Goal: Task Accomplishment & Management: Manage account settings

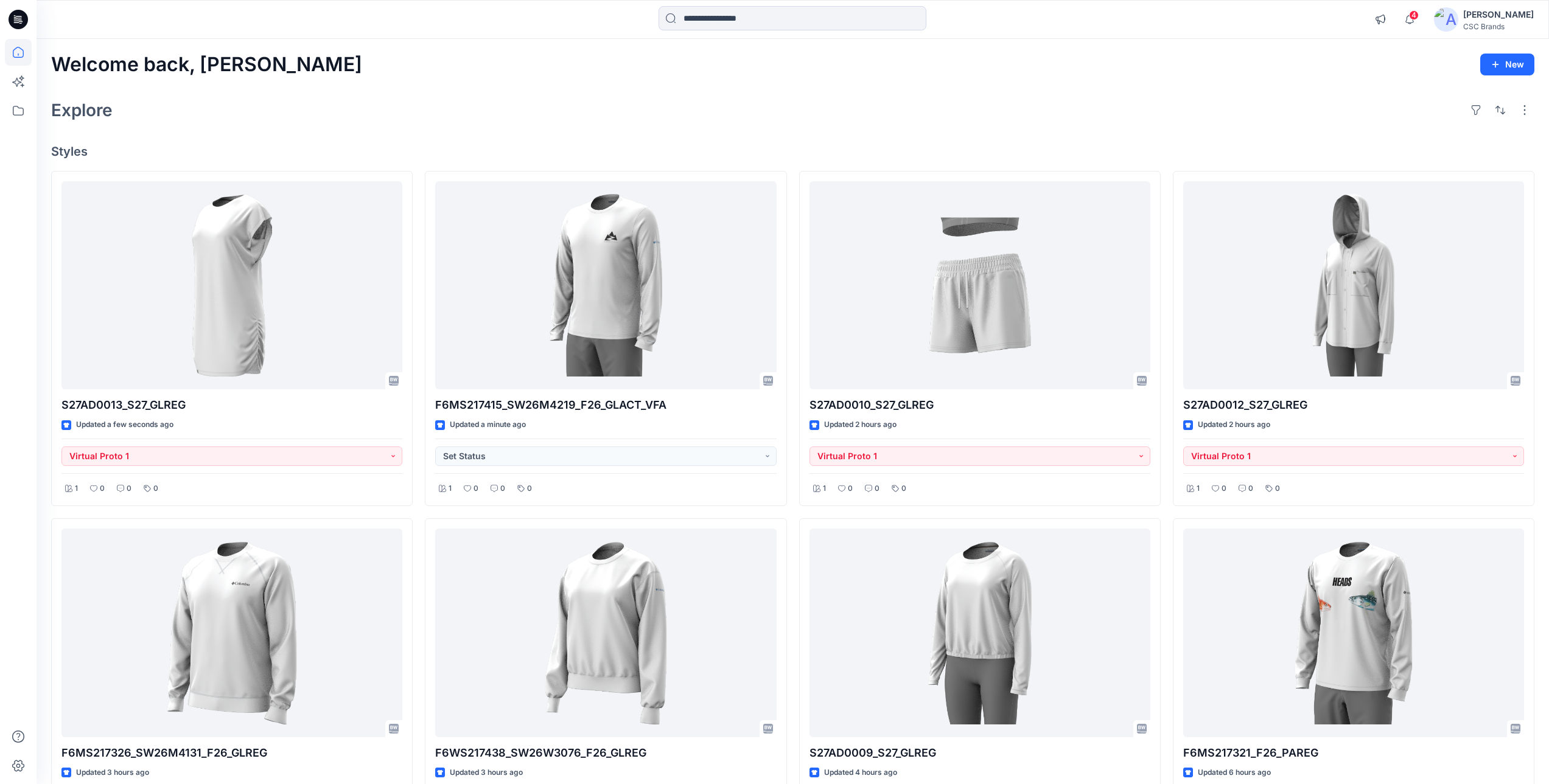
click at [811, 110] on div "Explore" at bounding box center [793, 110] width 1483 height 29
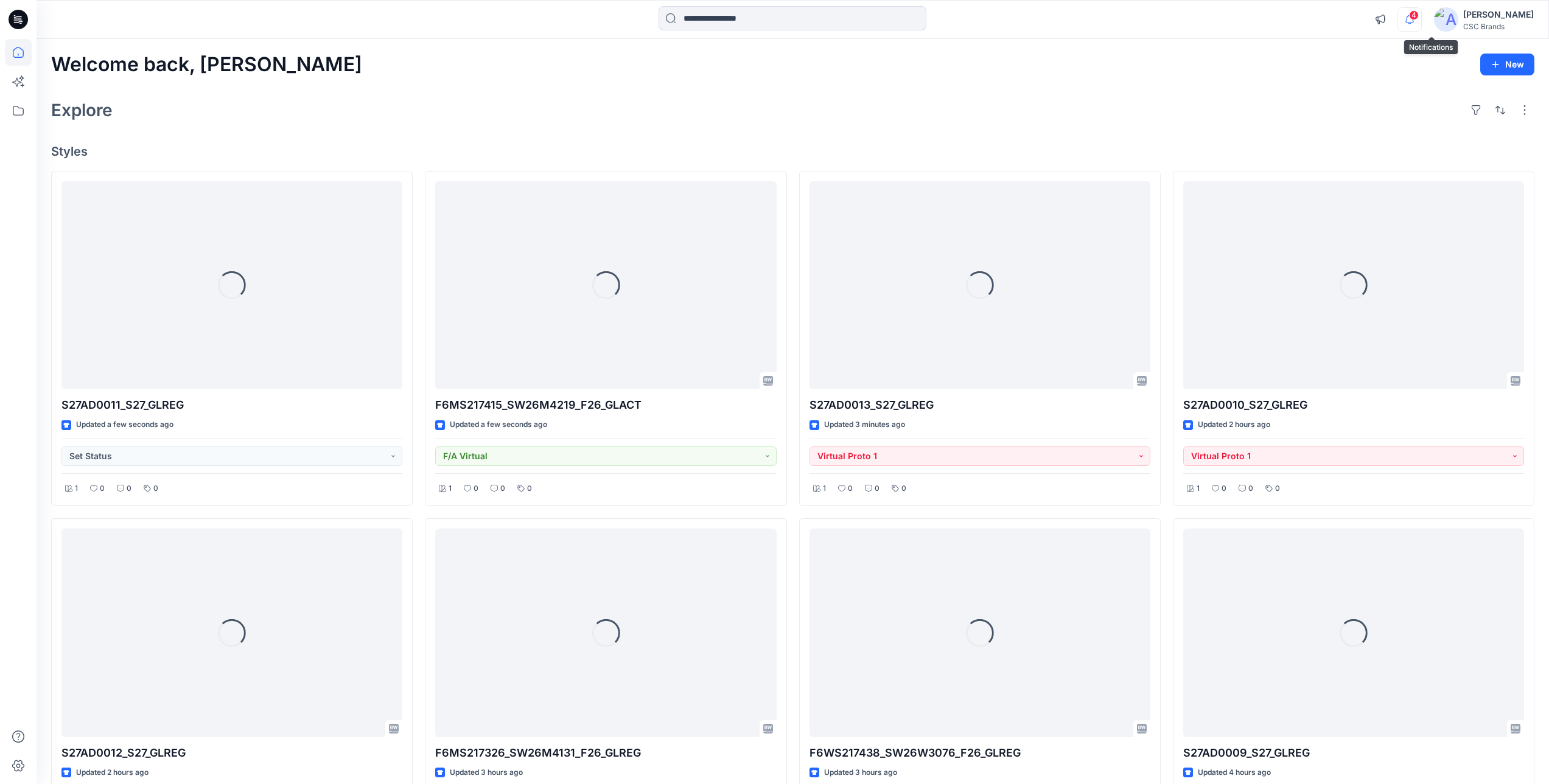
drag, startPoint x: 1433, startPoint y: 19, endPoint x: 1428, endPoint y: 31, distance: 13.0
click at [1419, 19] on span "4" at bounding box center [1414, 15] width 10 height 10
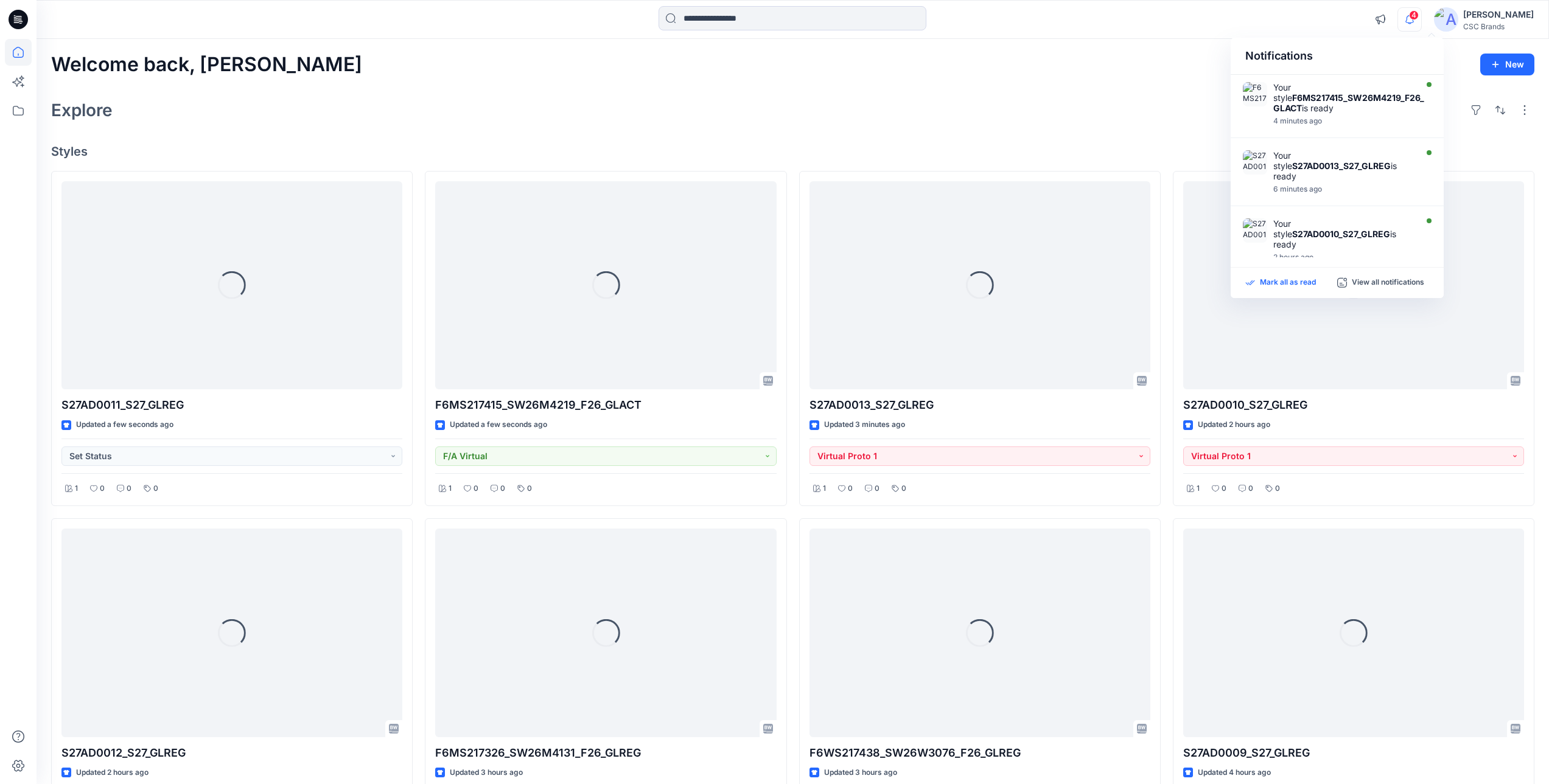
click at [1289, 286] on p "Mark all as read" at bounding box center [1288, 282] width 56 height 11
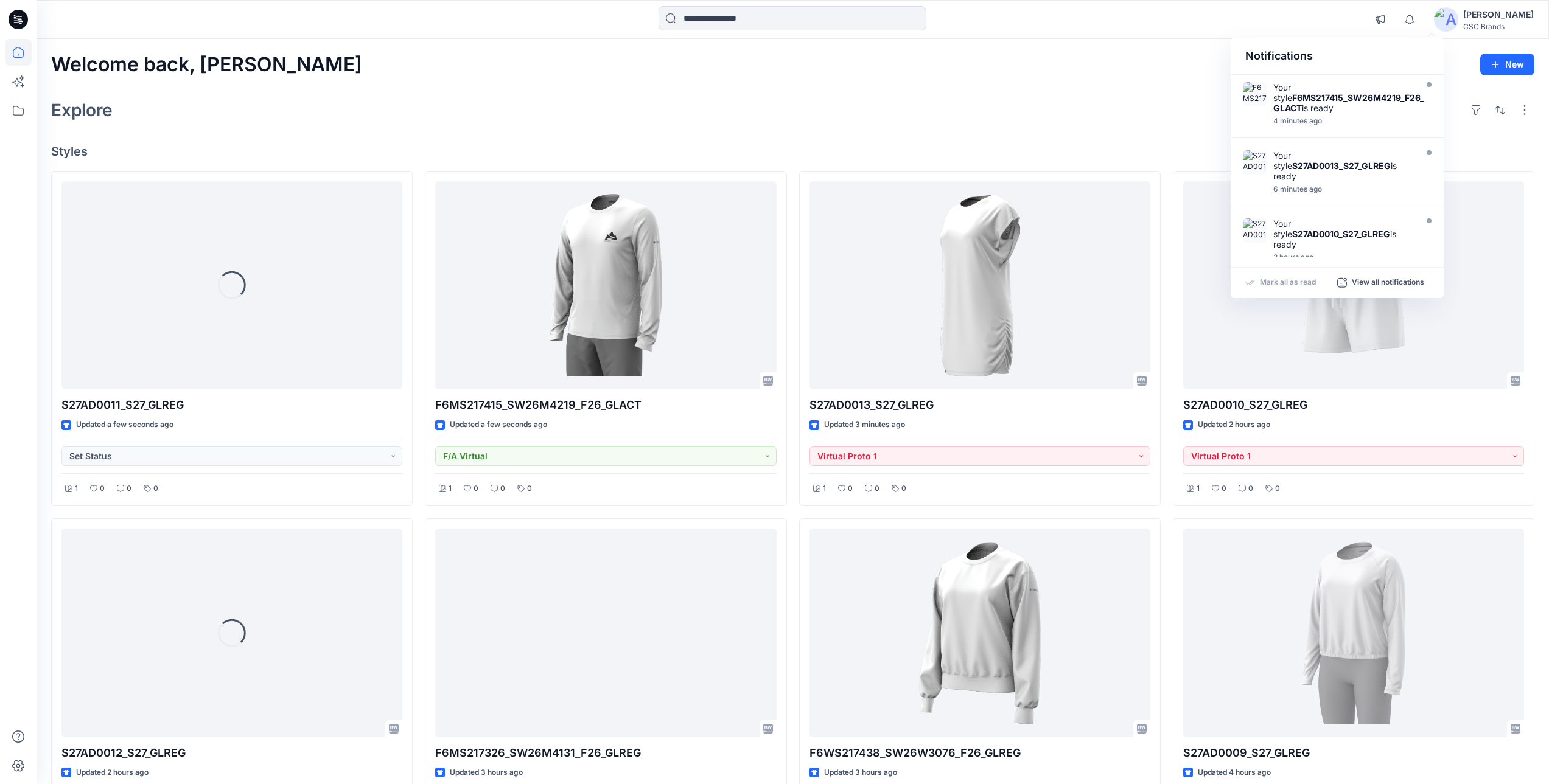
click at [1008, 85] on div "Welcome back, Mijan New Explore Styles Loading... S27AD0011_S27_GLREG Updated a…" at bounding box center [793, 650] width 1513 height 1221
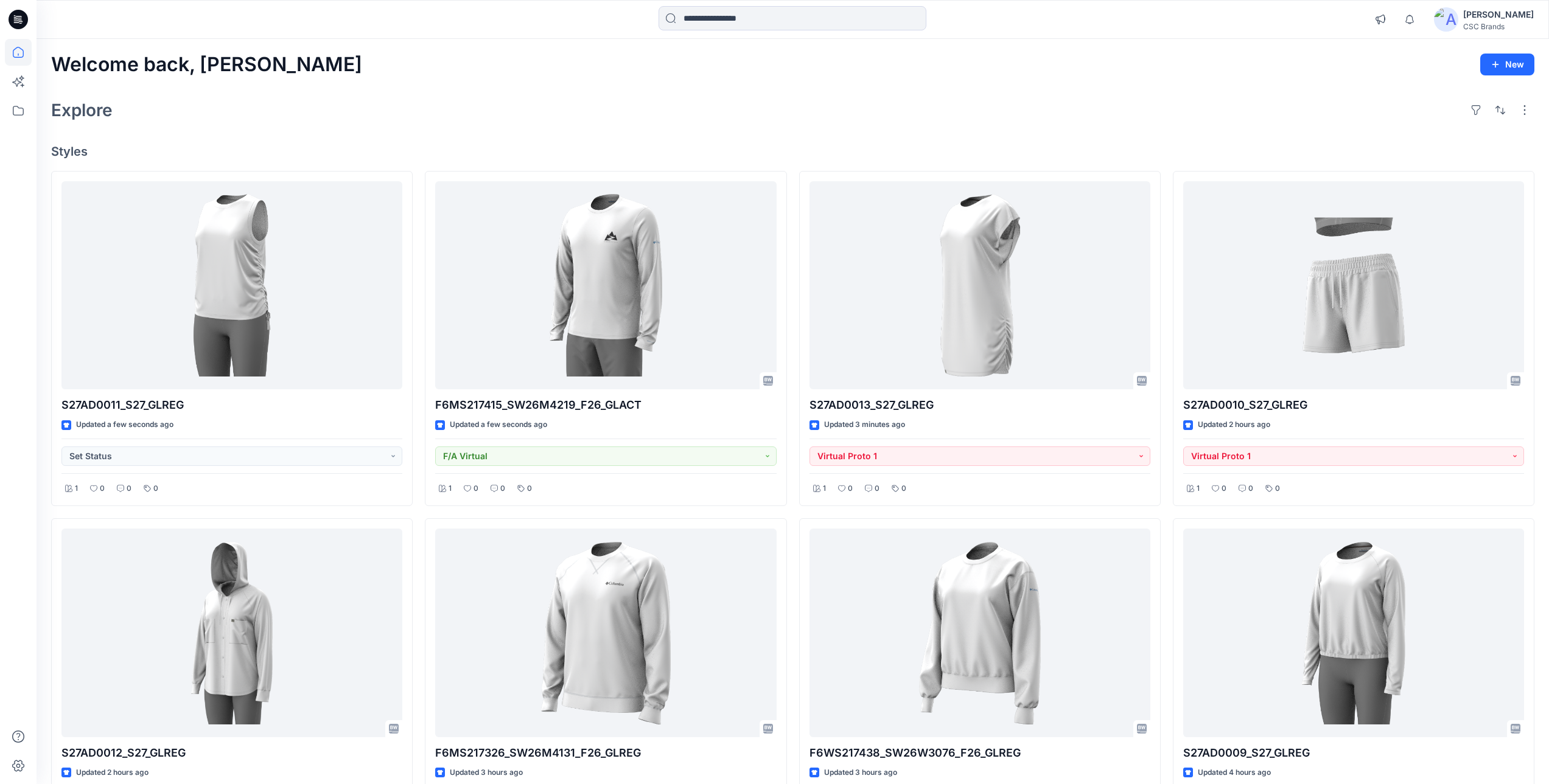
click at [1163, 95] on div "Explore" at bounding box center [793, 110] width 1483 height 29
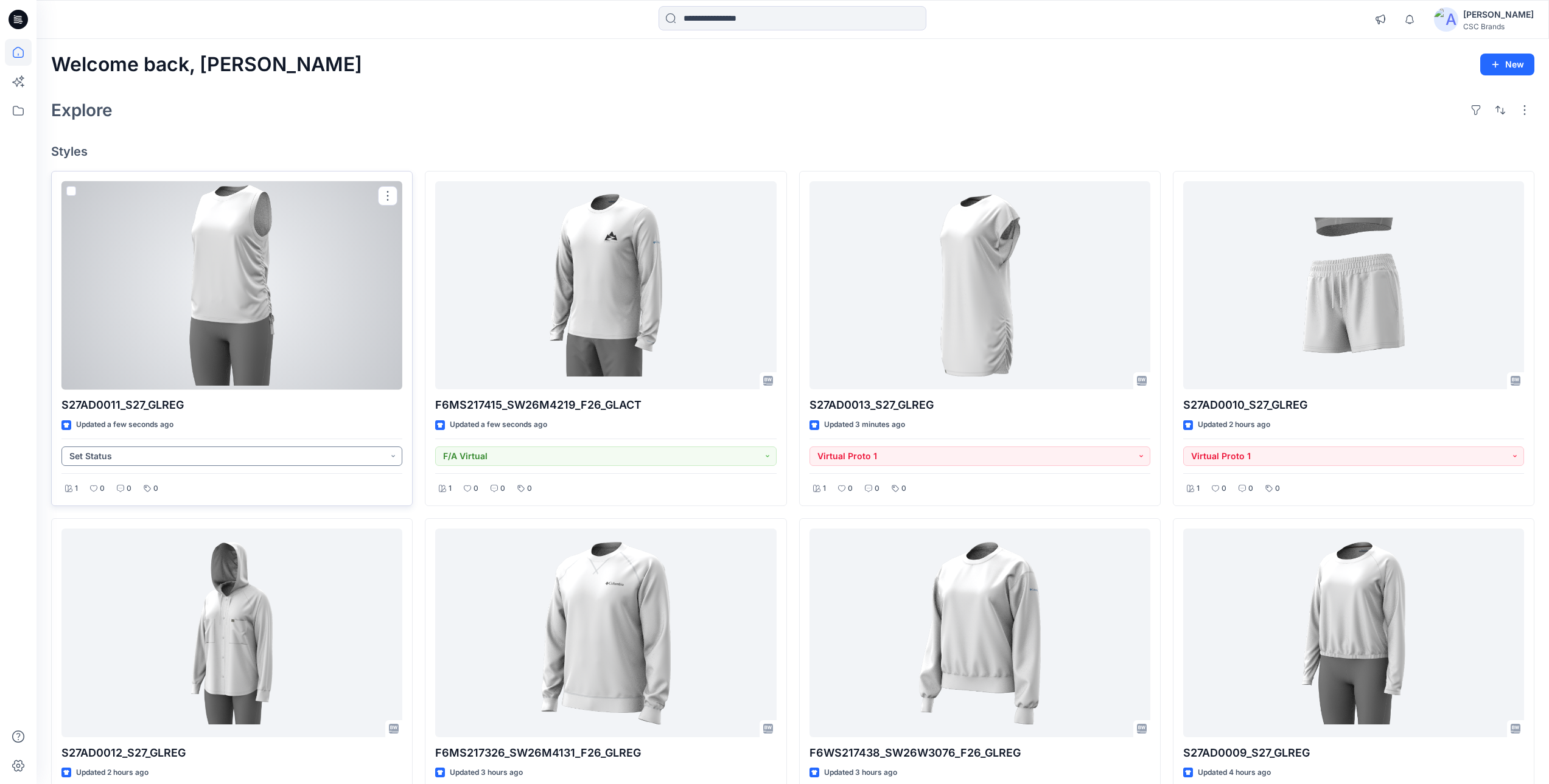
click at [212, 451] on button "Set Status" at bounding box center [232, 457] width 341 height 20
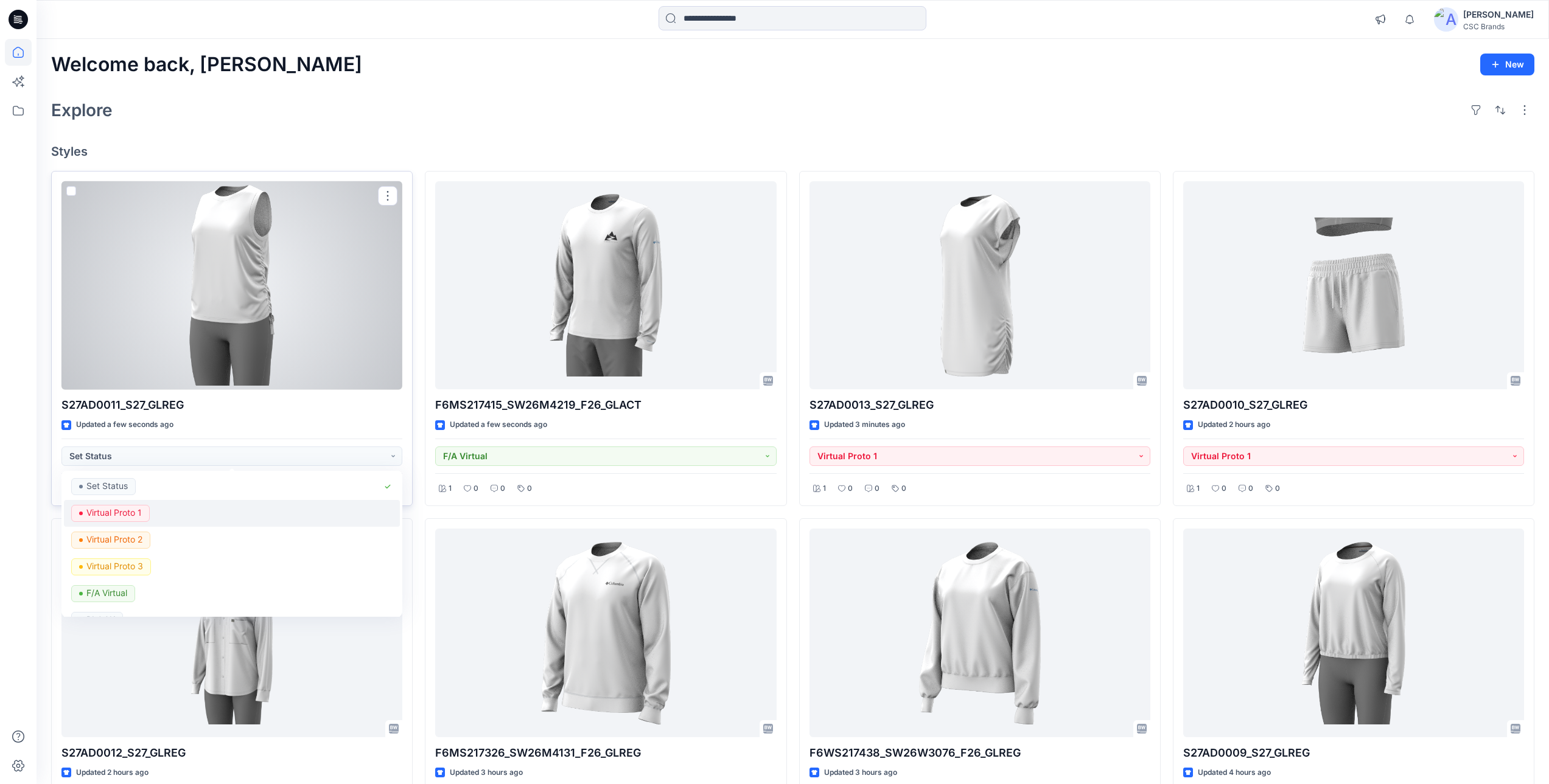
click at [169, 511] on div "Virtual Proto 1" at bounding box center [231, 514] width 322 height 17
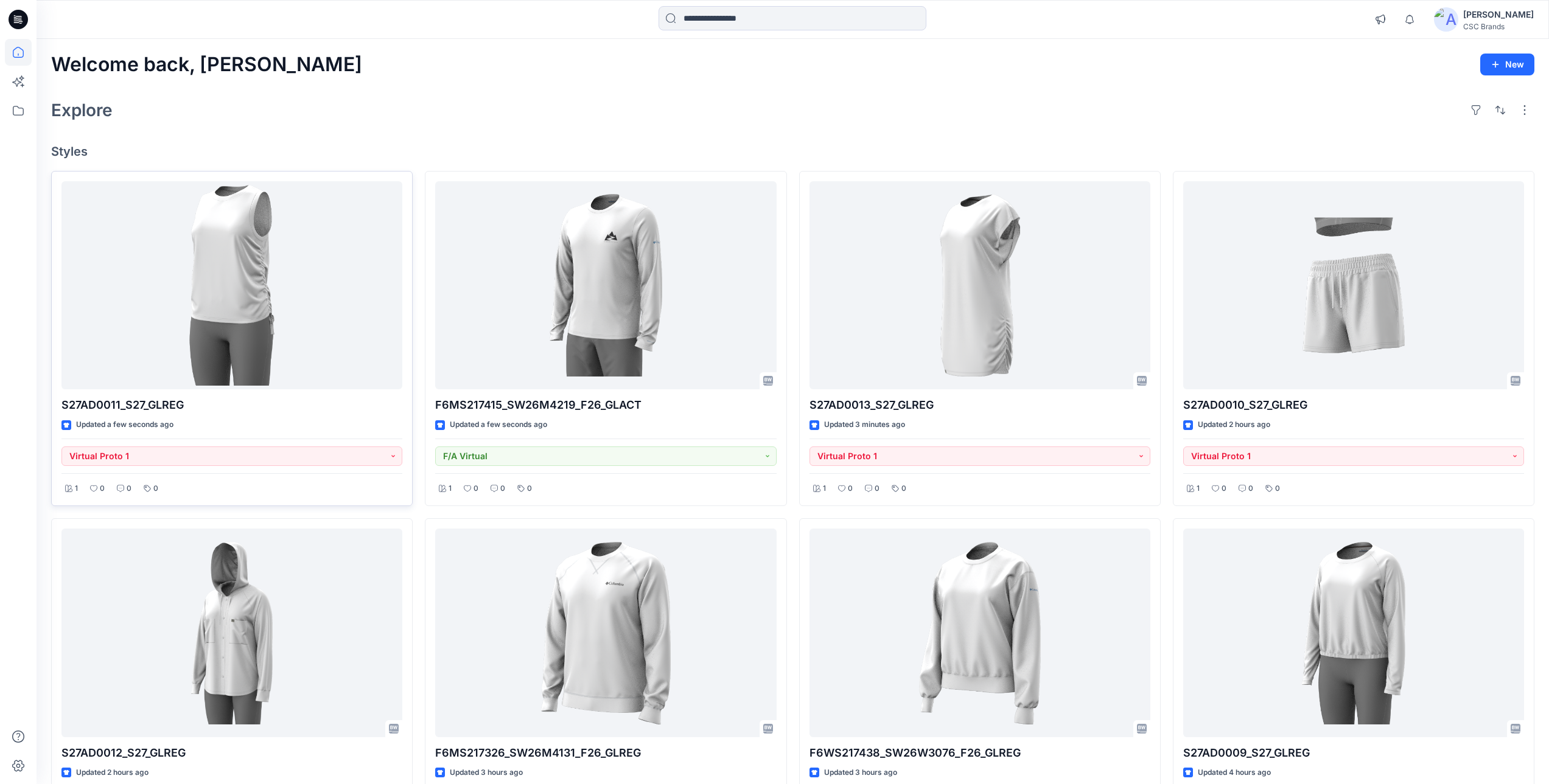
click at [582, 121] on div "Explore" at bounding box center [793, 110] width 1483 height 29
click at [419, 121] on div "Explore" at bounding box center [793, 110] width 1483 height 29
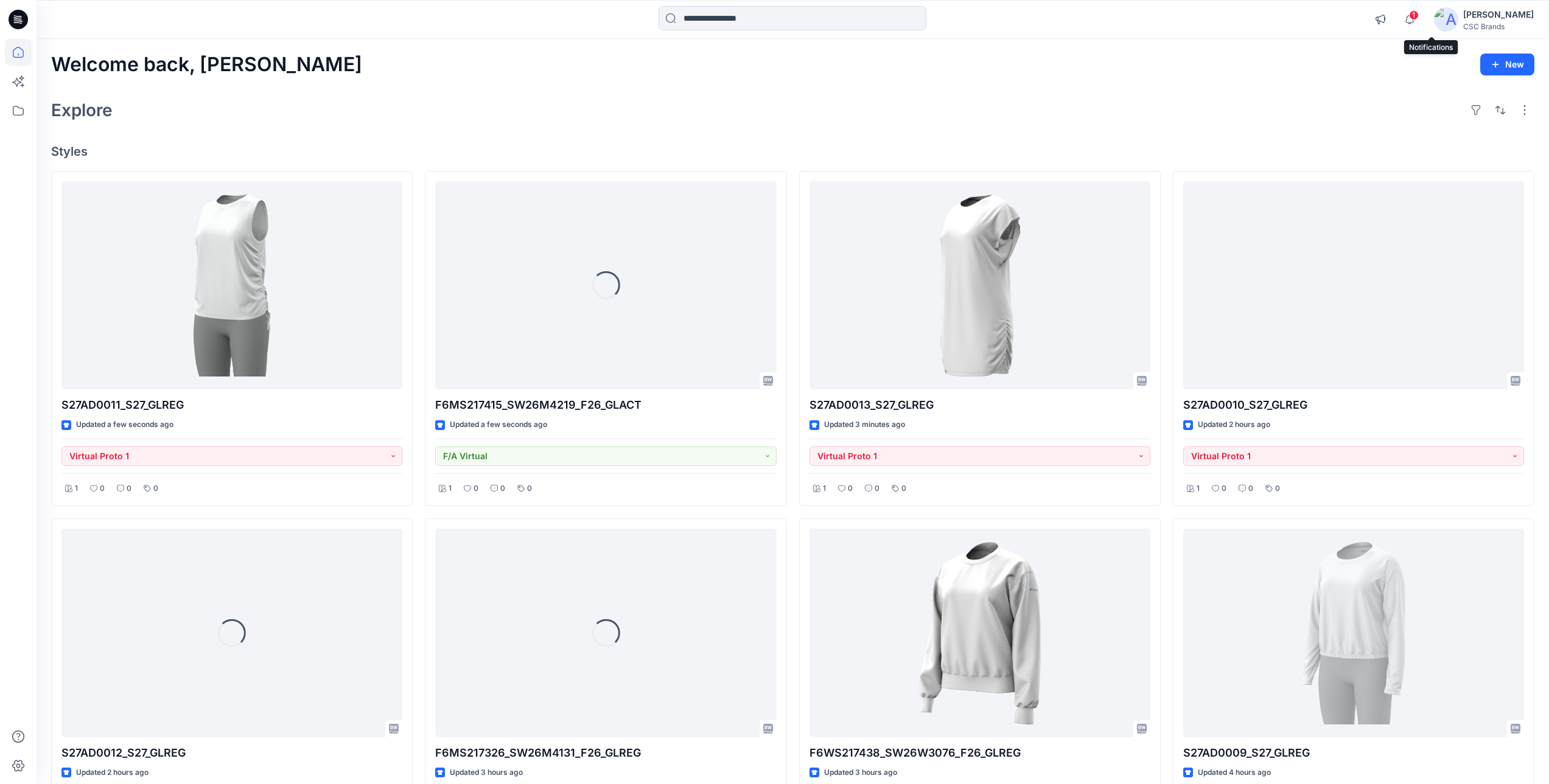
click at [1419, 19] on span "1" at bounding box center [1414, 15] width 10 height 10
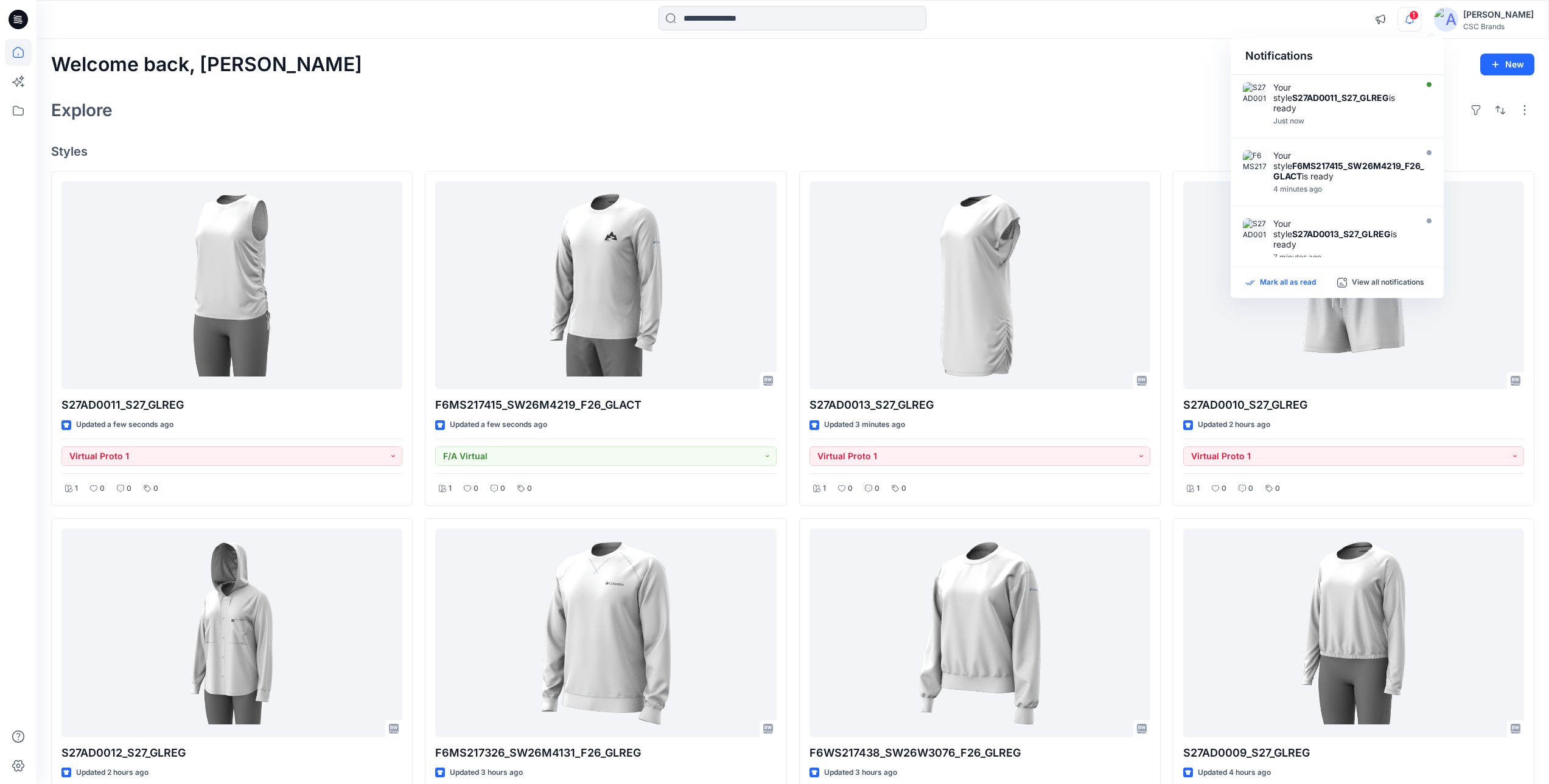
click at [1288, 283] on p "Mark all as read" at bounding box center [1288, 282] width 56 height 11
click at [1096, 135] on div "Welcome back, Mijan New Explore Styles S27AD0011_S27_GLREG Updated a few second…" at bounding box center [793, 650] width 1513 height 1221
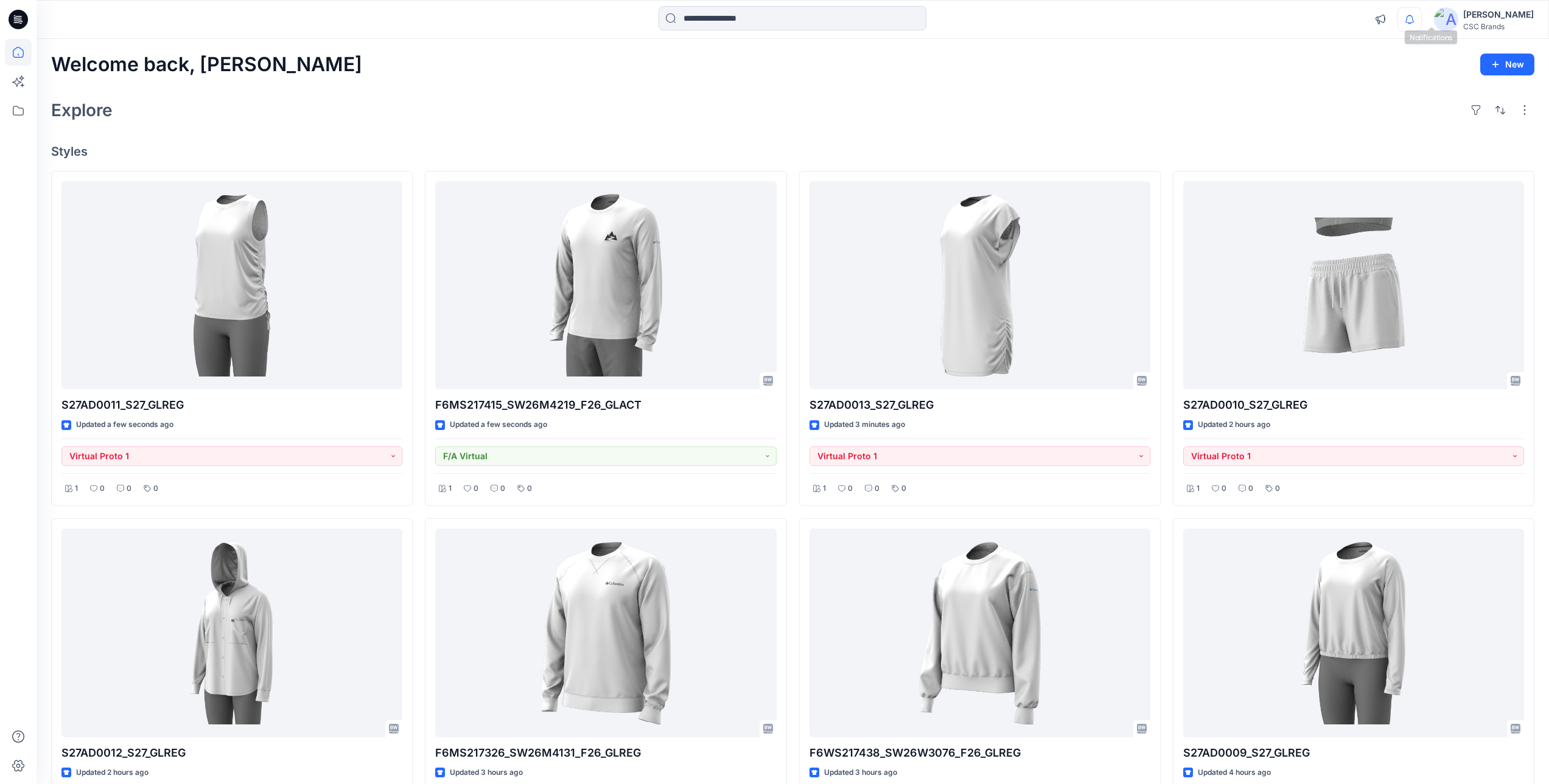
click at [1421, 21] on icon "button" at bounding box center [1410, 20] width 23 height 24
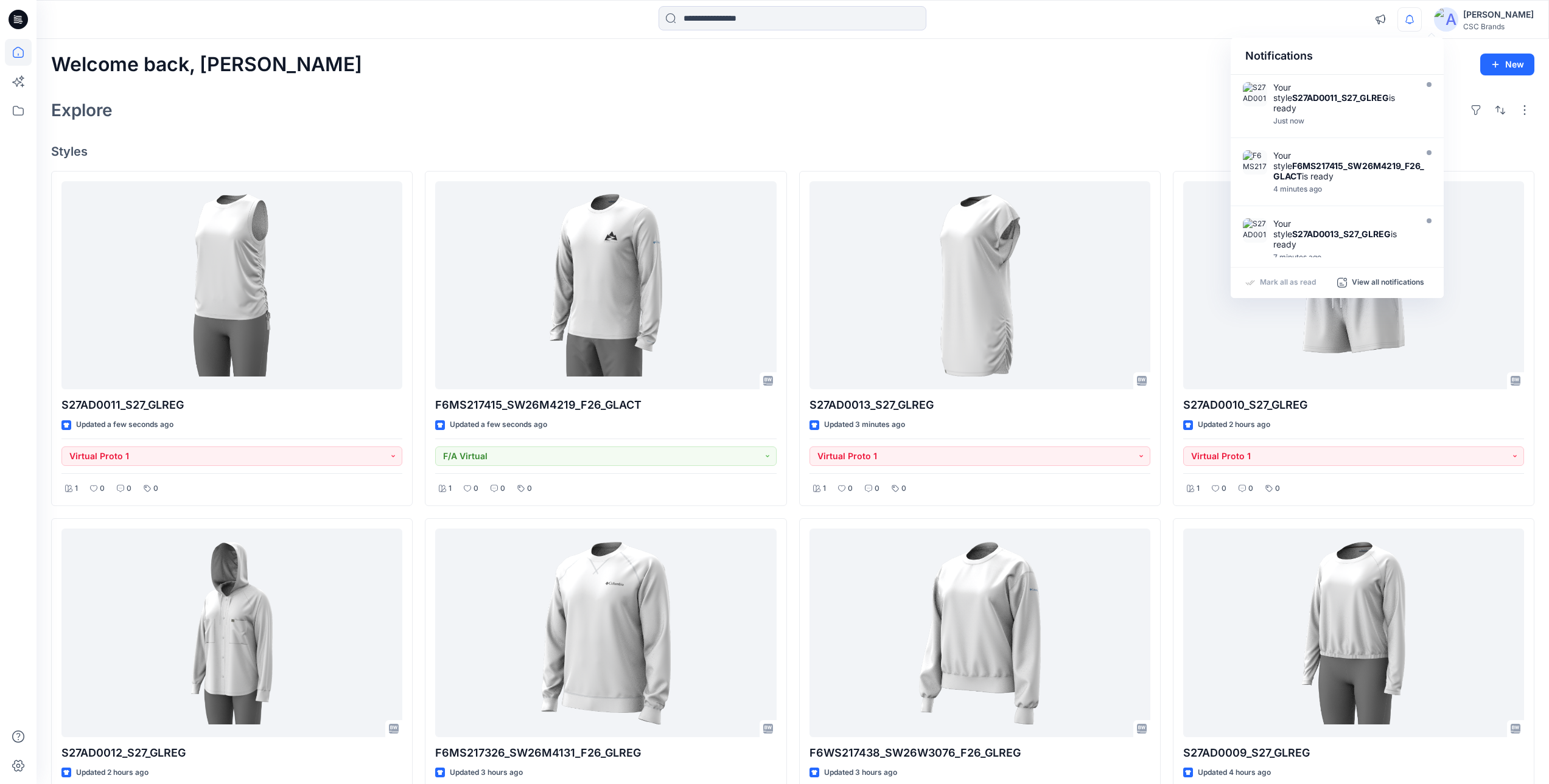
click at [1421, 21] on icon "button" at bounding box center [1410, 20] width 23 height 24
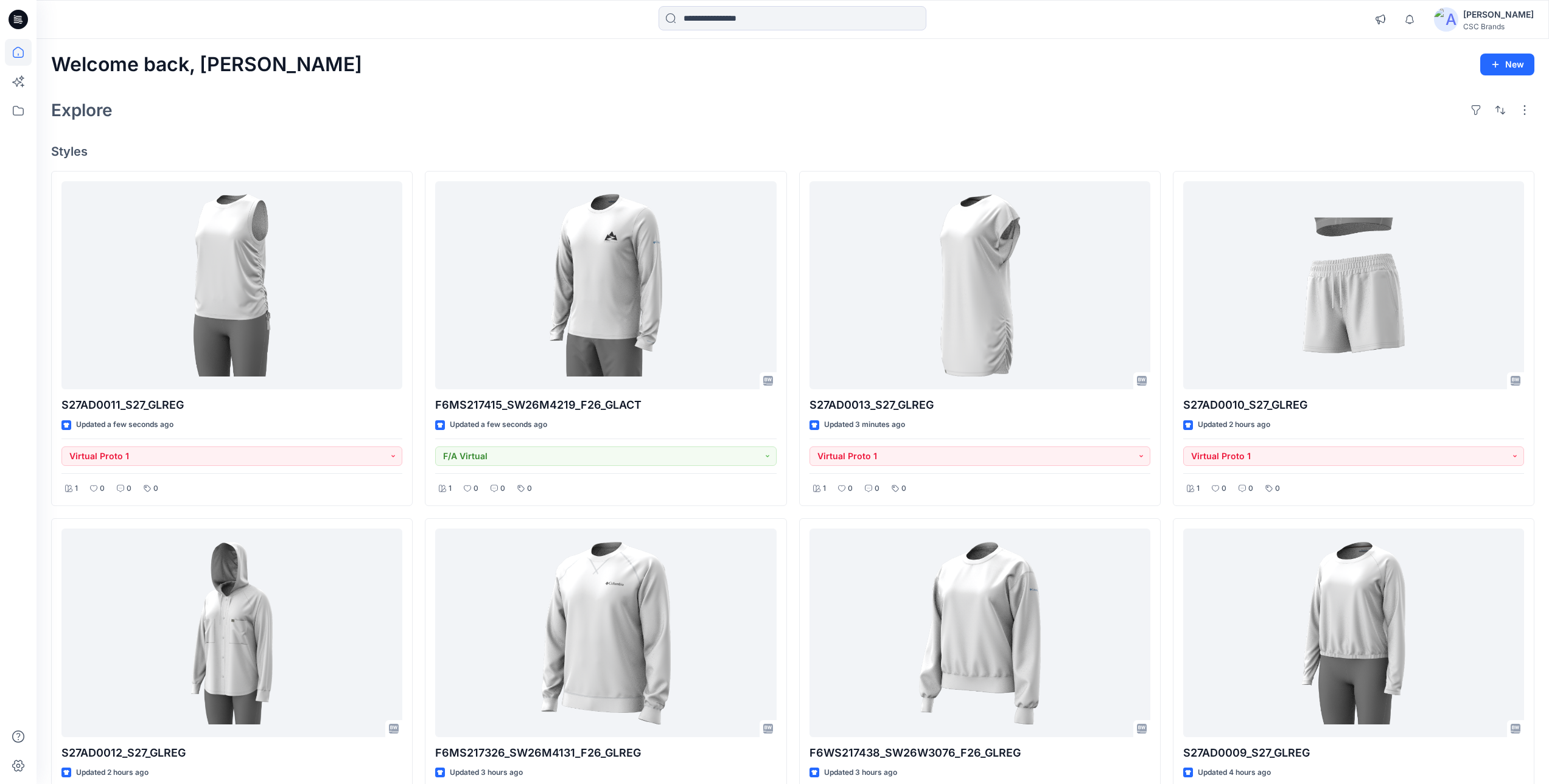
click at [1021, 108] on div "Explore" at bounding box center [793, 110] width 1483 height 29
click at [513, 118] on div "Explore" at bounding box center [793, 110] width 1483 height 29
click at [697, 147] on h4 "Styles" at bounding box center [793, 151] width 1483 height 15
click at [1421, 24] on icon "button" at bounding box center [1410, 20] width 23 height 24
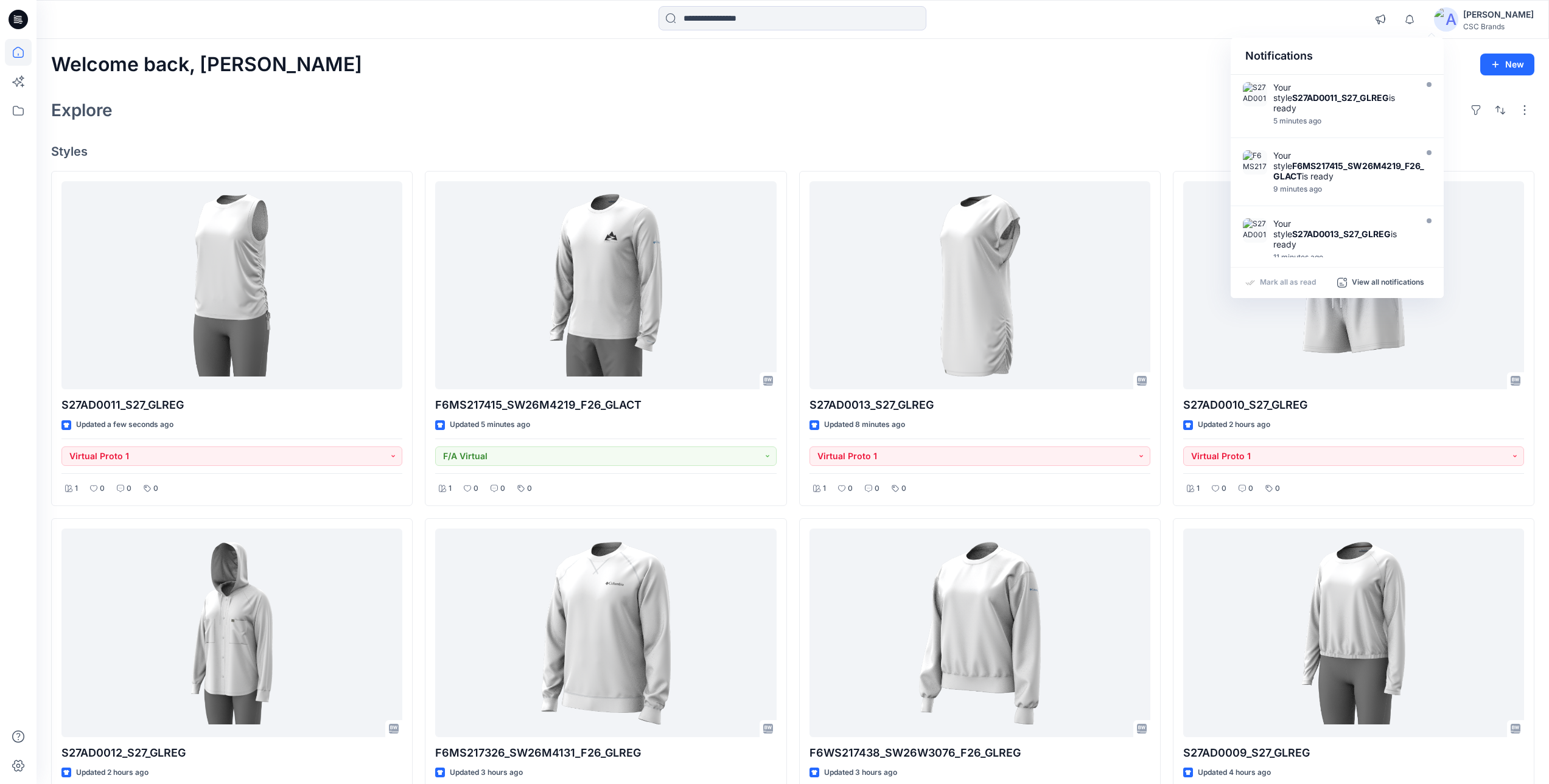
click at [1267, 283] on p "Mark all as read" at bounding box center [1288, 282] width 56 height 11
click at [1065, 91] on div "Welcome back, Mijan New Explore Styles S27AD0011_S27_GLREG Updated a few second…" at bounding box center [793, 650] width 1513 height 1221
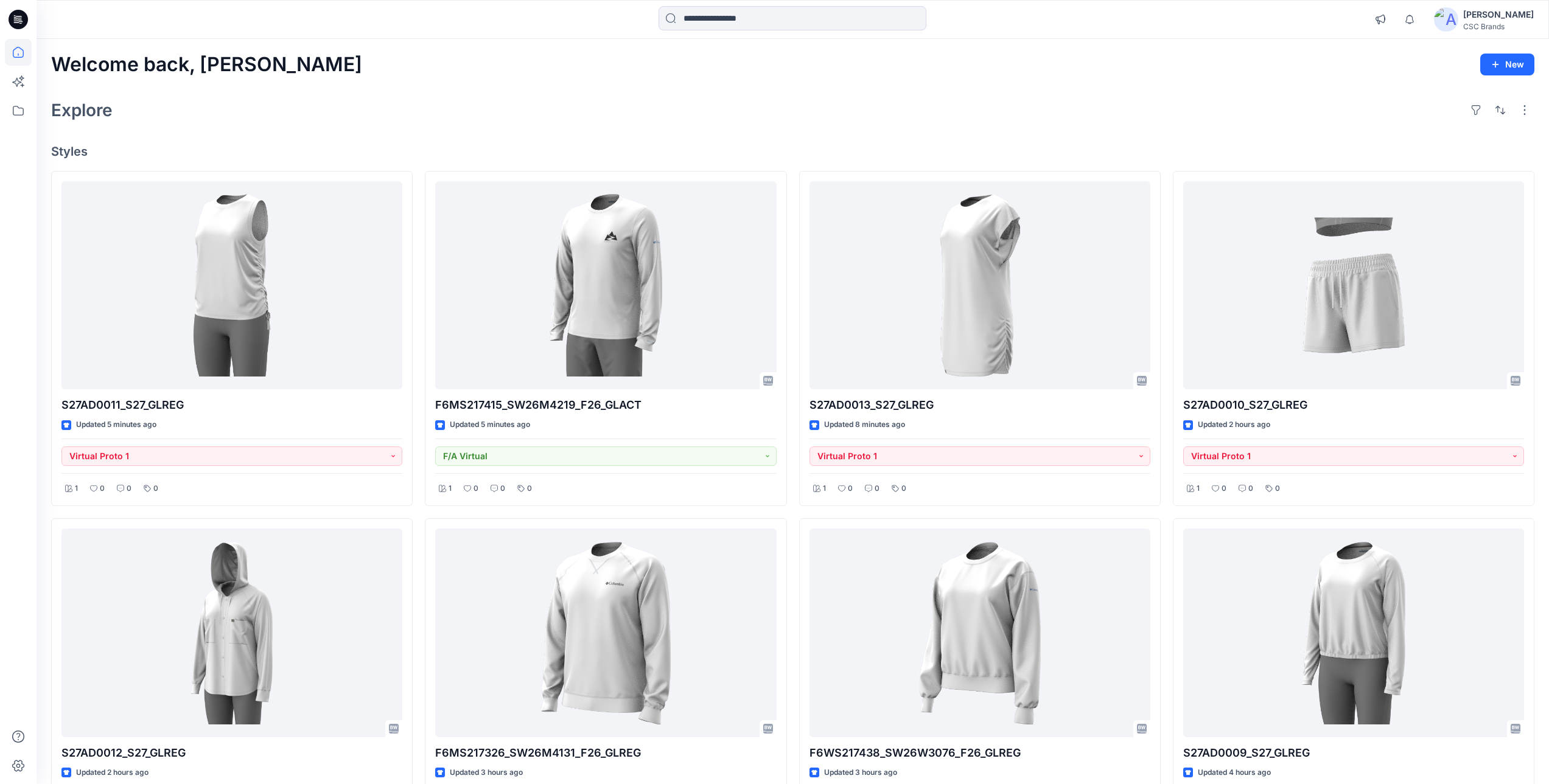
click at [643, 92] on div "Welcome back, Mijan New Explore Styles S27AD0011_S27_GLREG Updated 5 minutes ag…" at bounding box center [793, 650] width 1513 height 1221
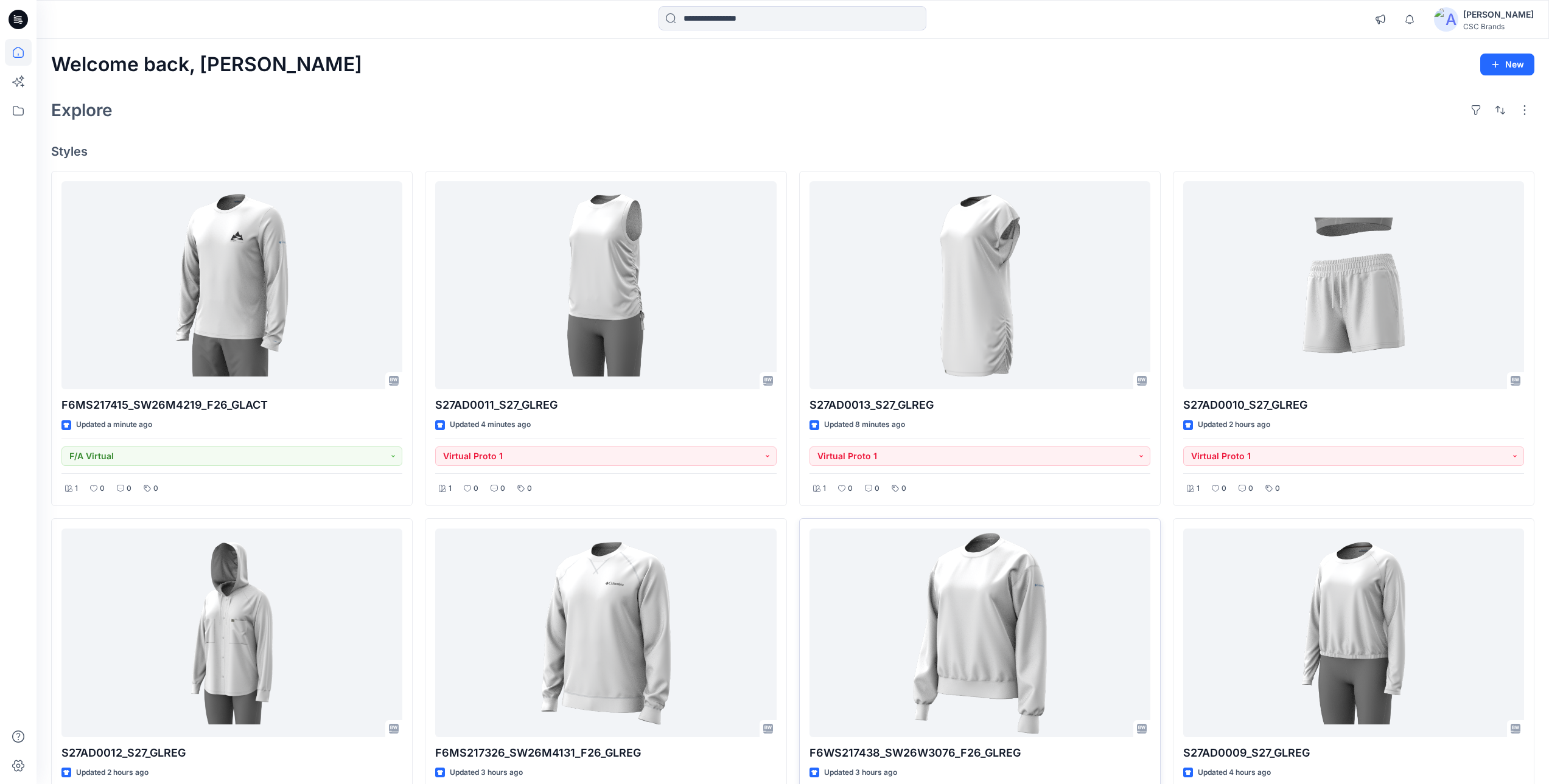
click at [975, 133] on div "Welcome back, Mijan New Explore Styles F6MS217415_SW26M4219_F26_GLACT Updated a…" at bounding box center [793, 650] width 1513 height 1221
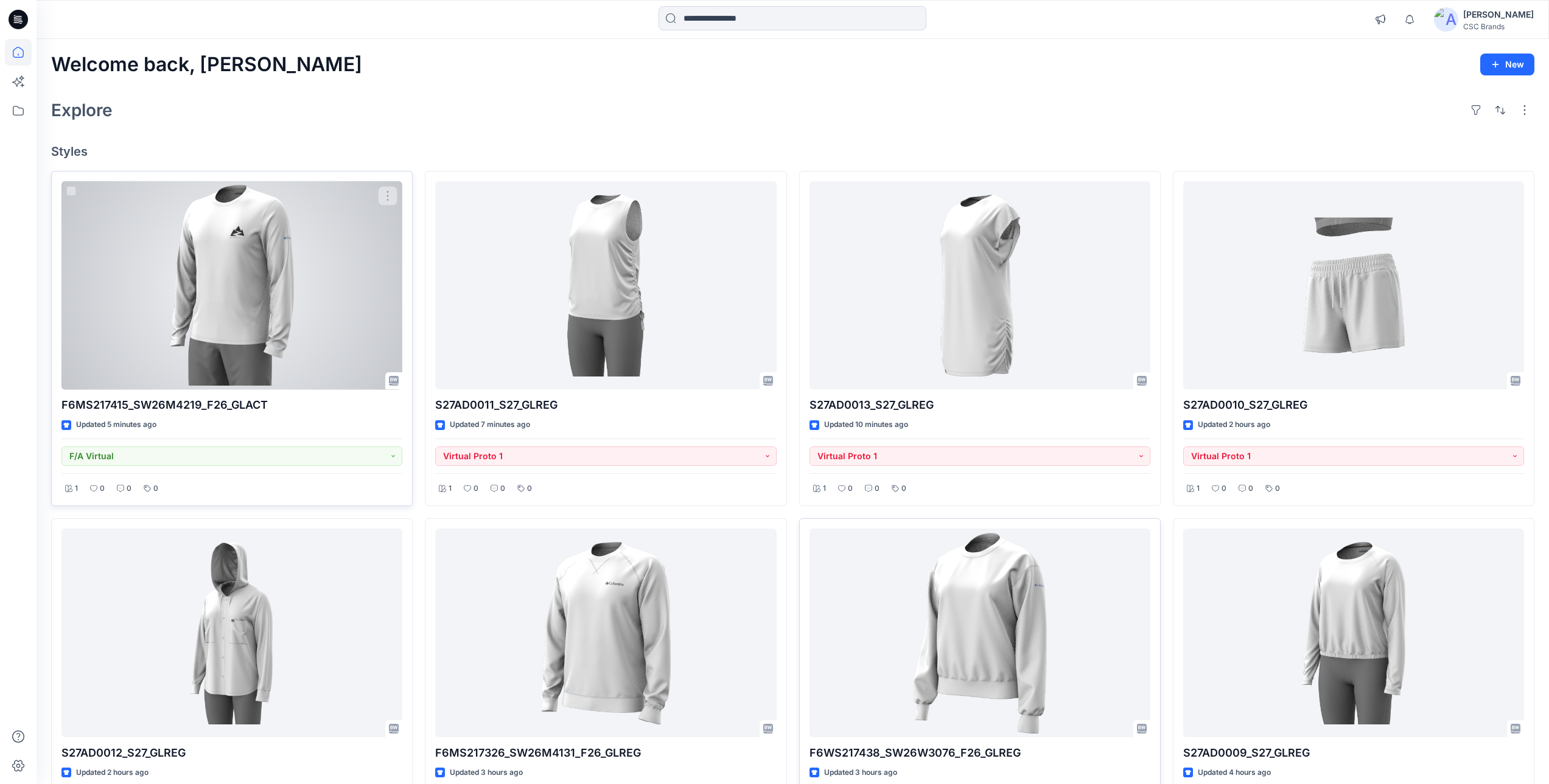
click at [299, 272] on div at bounding box center [232, 286] width 341 height 208
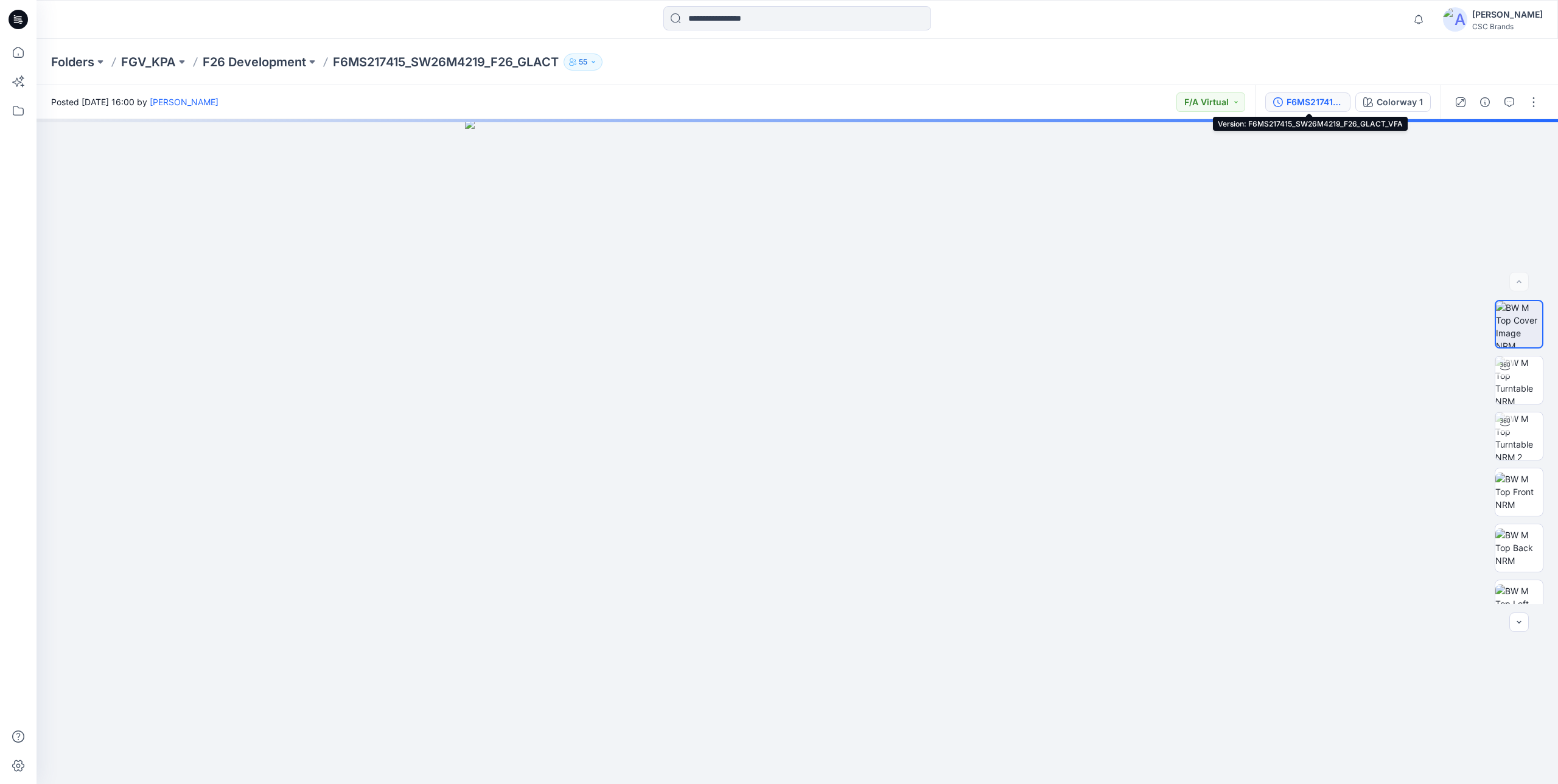
click at [1315, 101] on div "F6MS217415_SW26M4219_F26_GLACT_VFA" at bounding box center [1314, 102] width 56 height 14
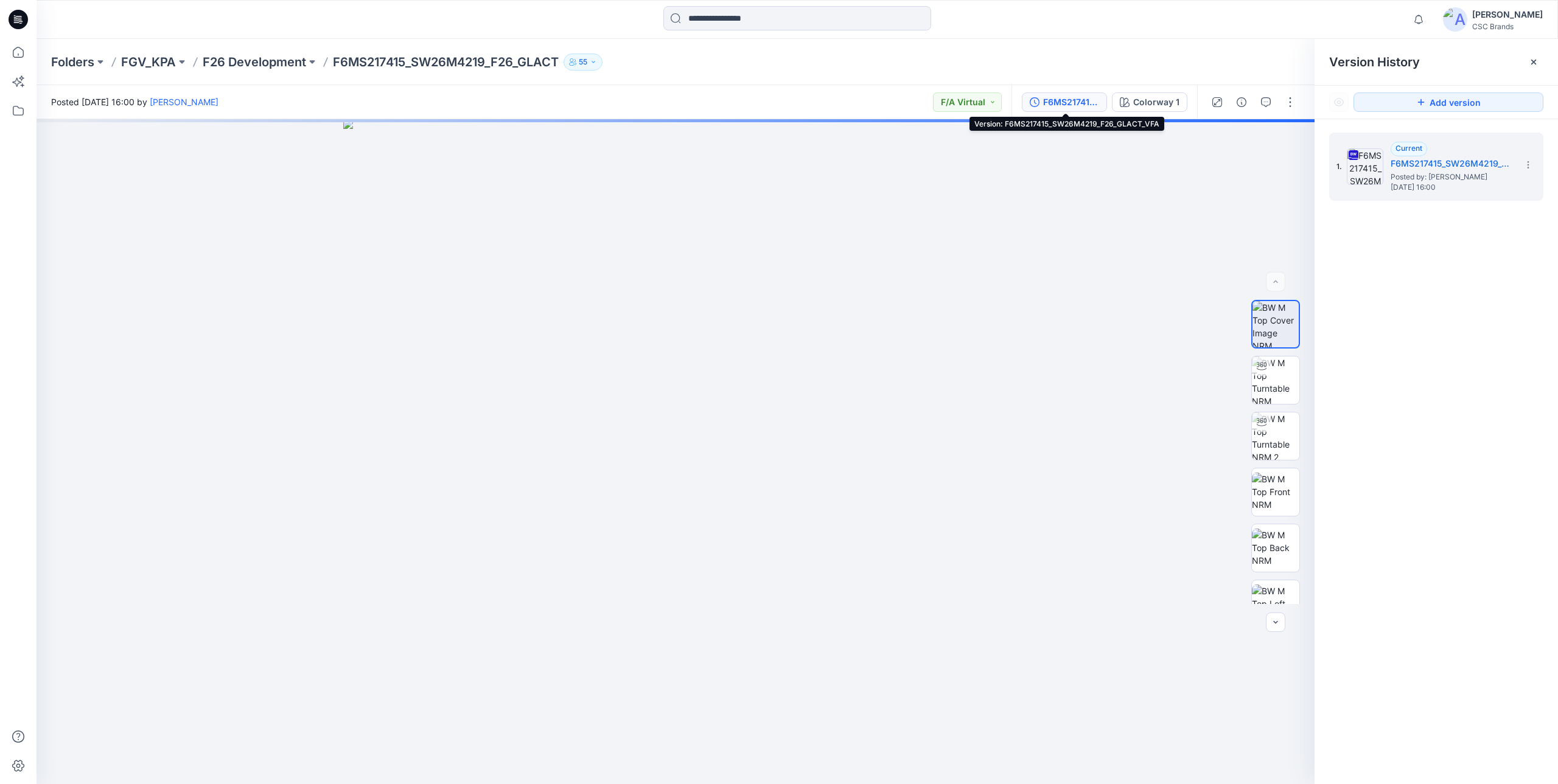
click at [1068, 100] on div "F6MS217415_SW26M4219_F26_GLACT_VFA" at bounding box center [1071, 102] width 56 height 14
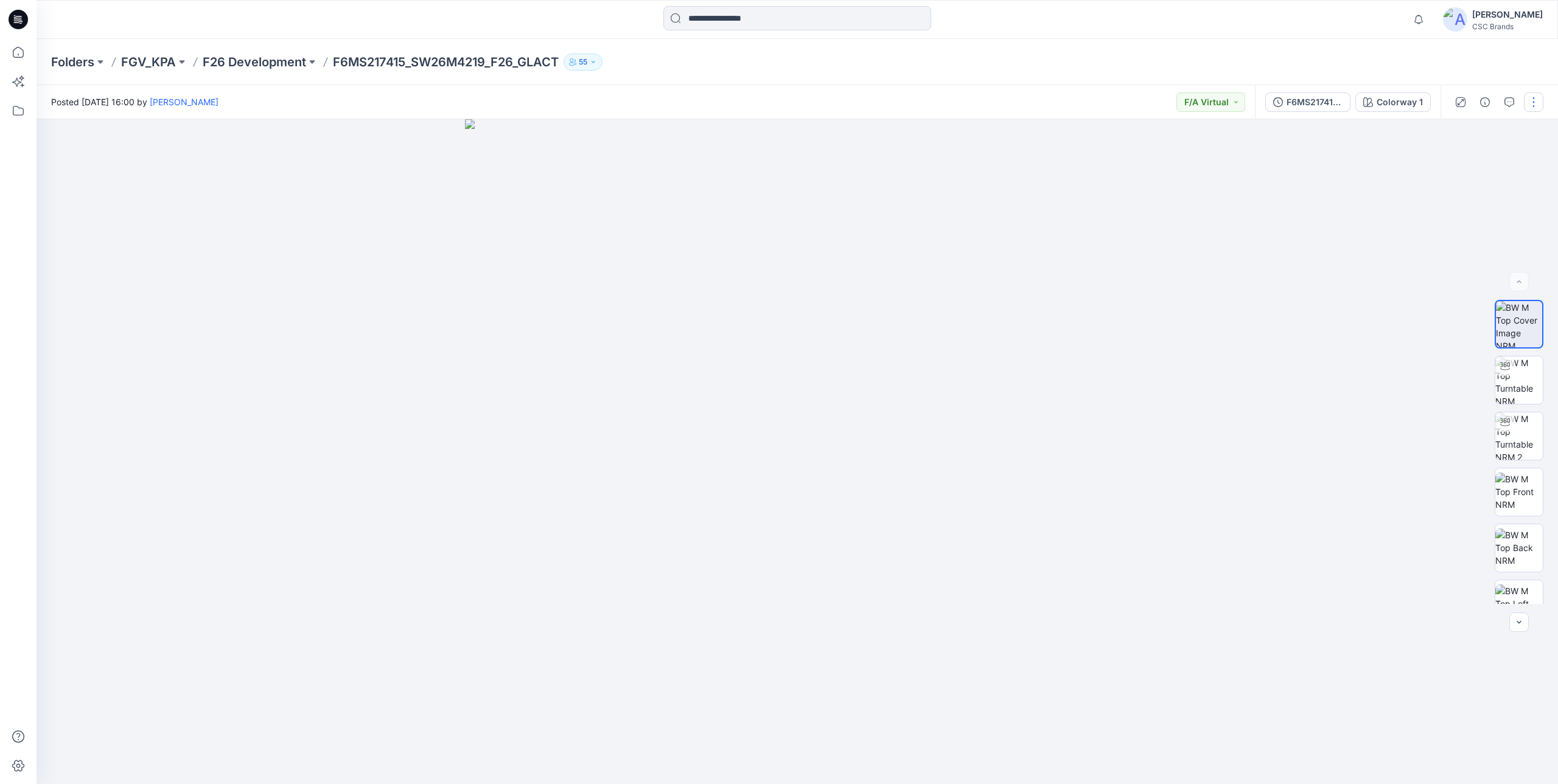
click at [1535, 104] on button "button" at bounding box center [1534, 102] width 20 height 20
click at [1480, 159] on button "Edit" at bounding box center [1482, 164] width 112 height 22
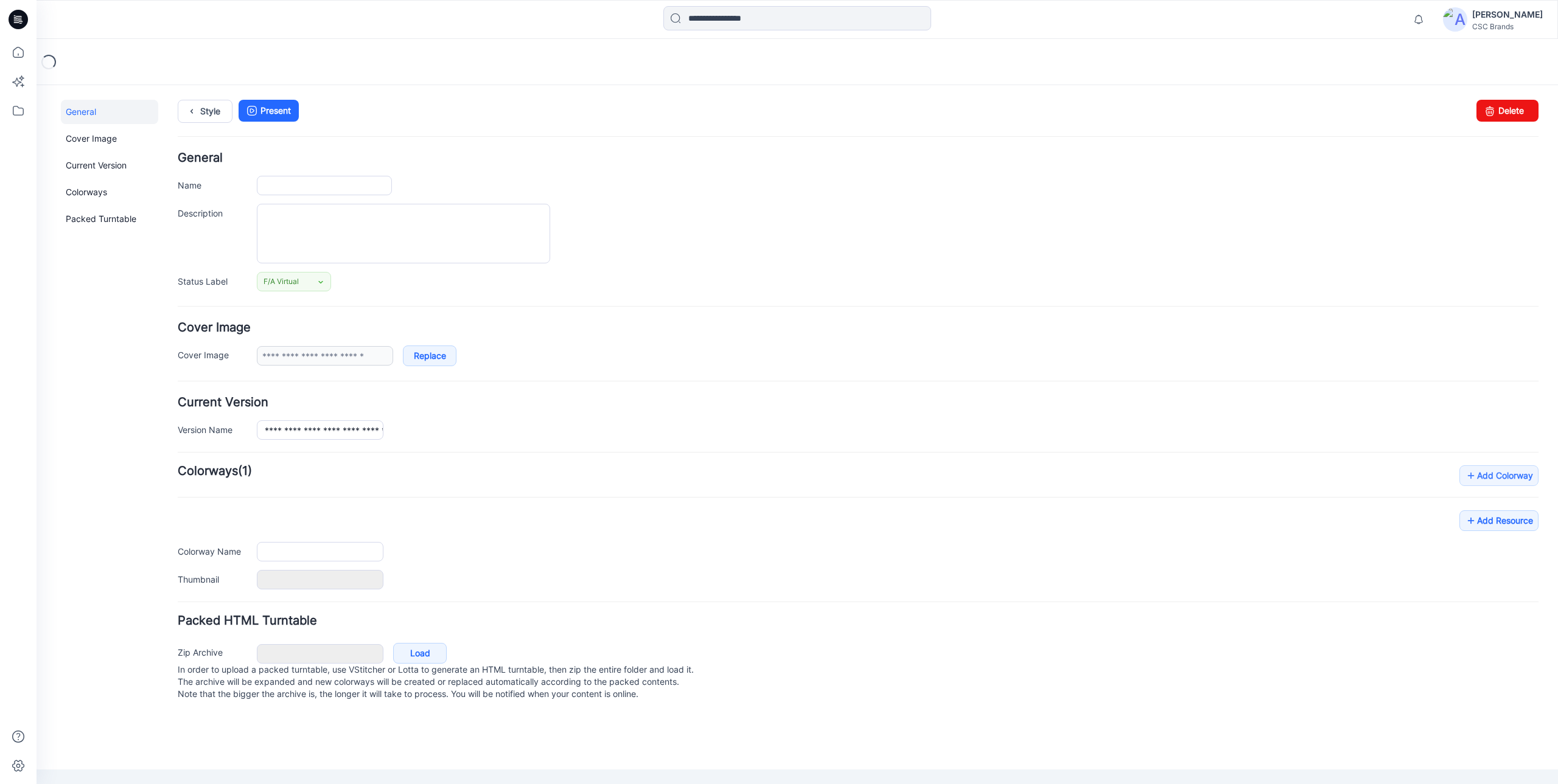
type input "**********"
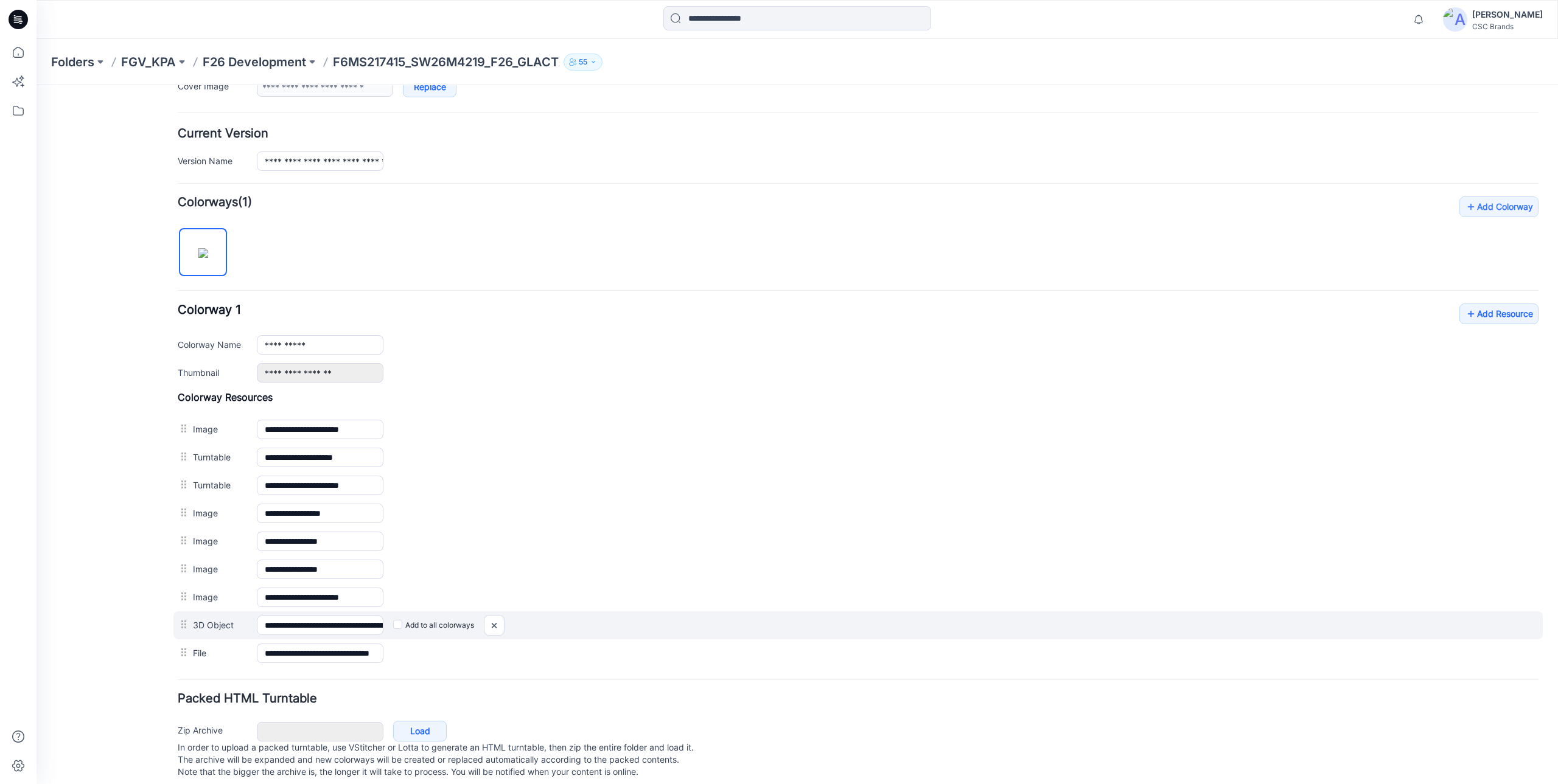
scroll to position [292, 0]
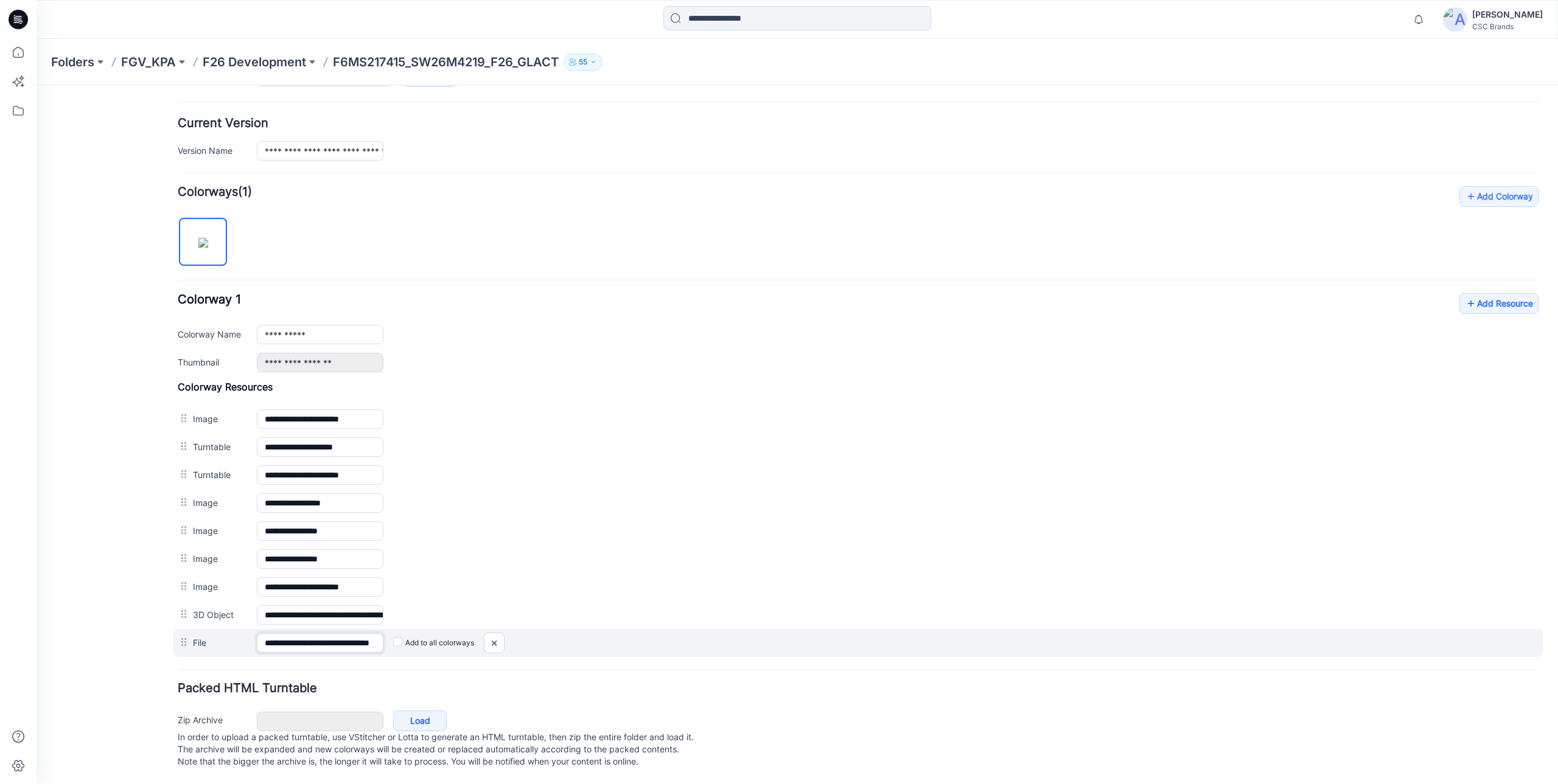
click at [314, 634] on input "**********" at bounding box center [320, 644] width 127 height 20
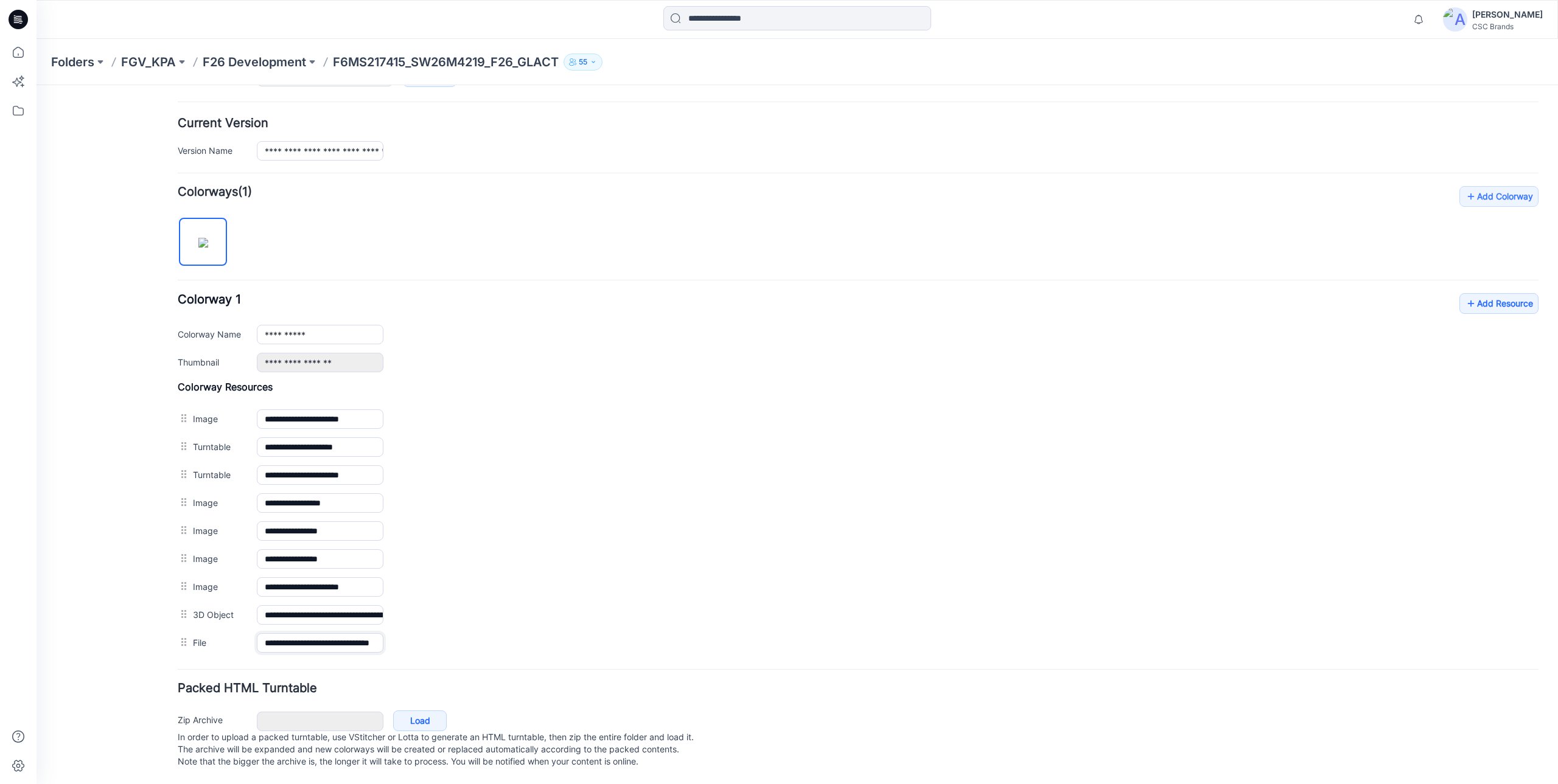
scroll to position [0, 8]
click at [88, 608] on div "General Cover Image Current Version Colorways Packed Turntable" at bounding box center [110, 302] width 98 height 964
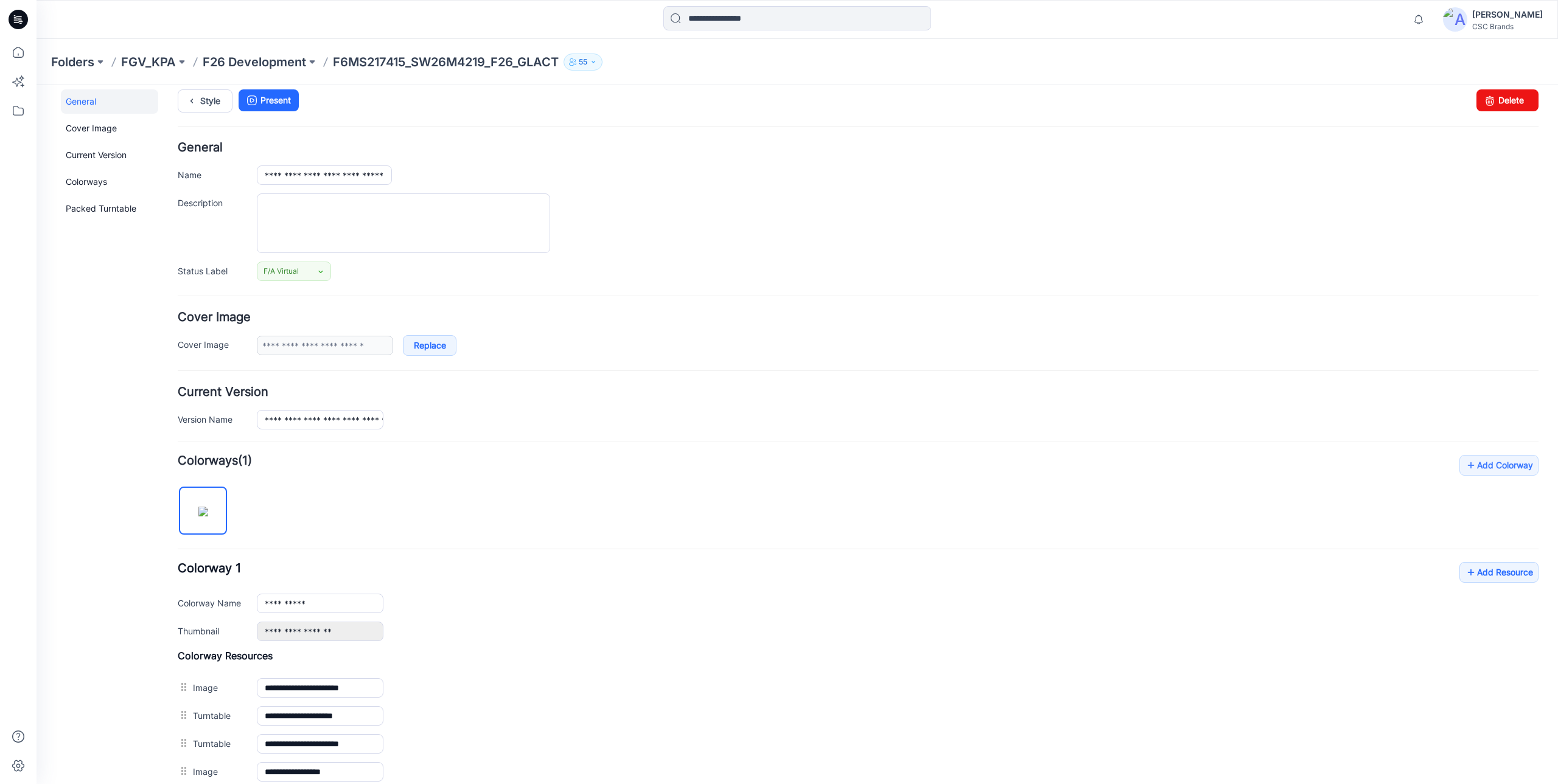
scroll to position [0, 0]
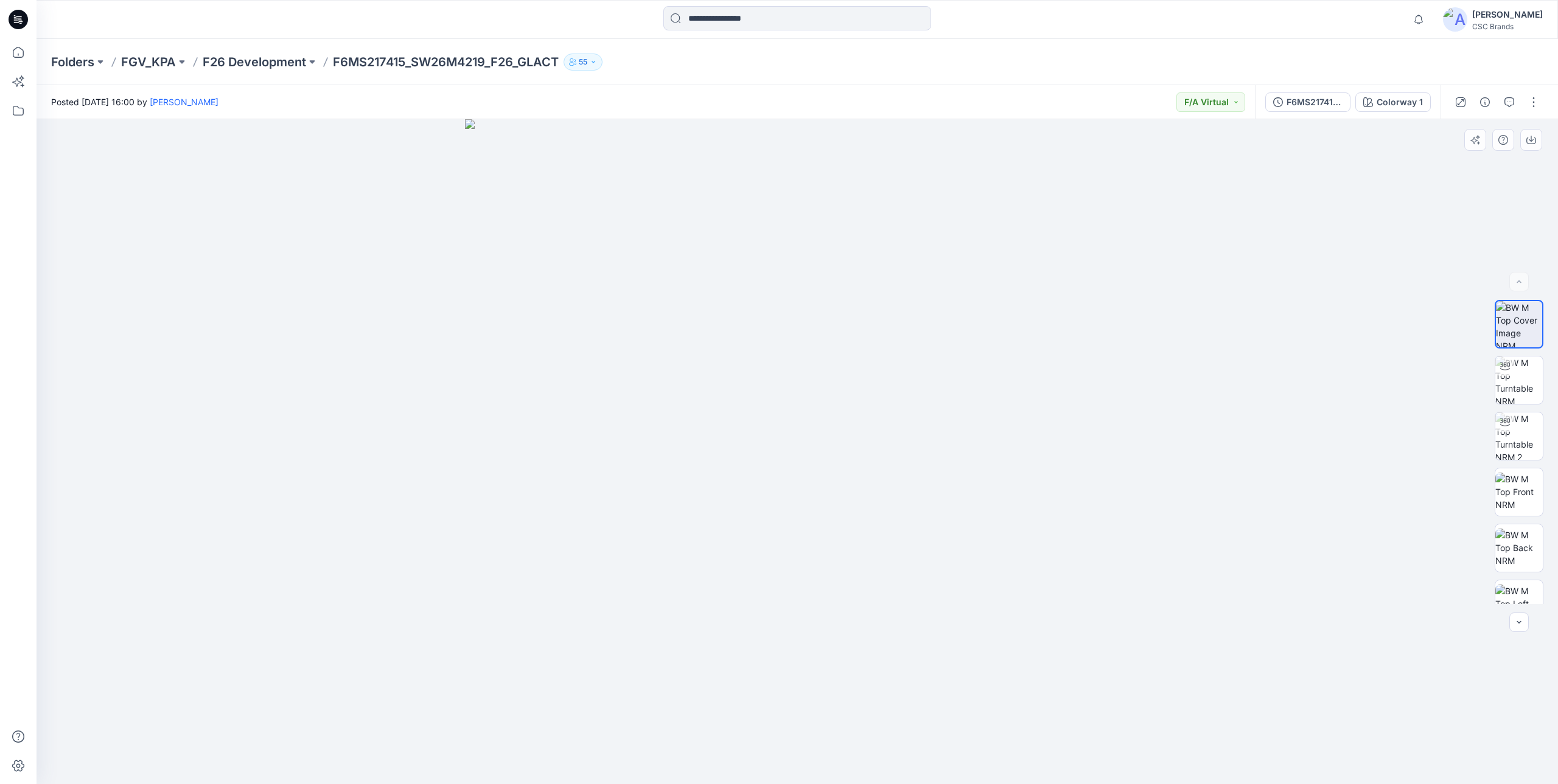
drag, startPoint x: 1026, startPoint y: 547, endPoint x: 769, endPoint y: 557, distance: 257.2
click at [745, 559] on img at bounding box center [797, 451] width 665 height 665
click at [250, 61] on p "F26 Development" at bounding box center [254, 62] width 103 height 17
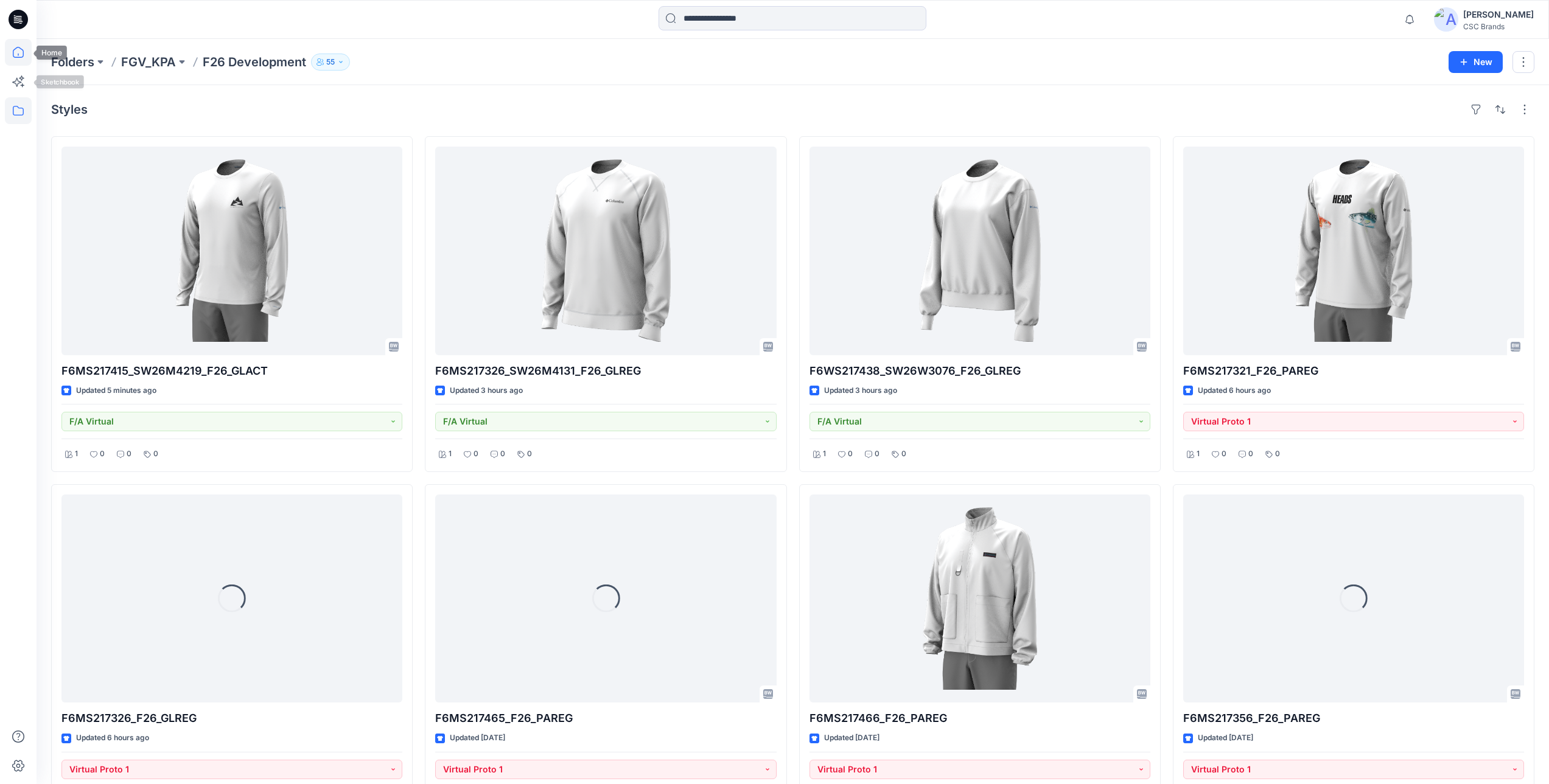
click at [15, 50] on icon at bounding box center [18, 52] width 27 height 27
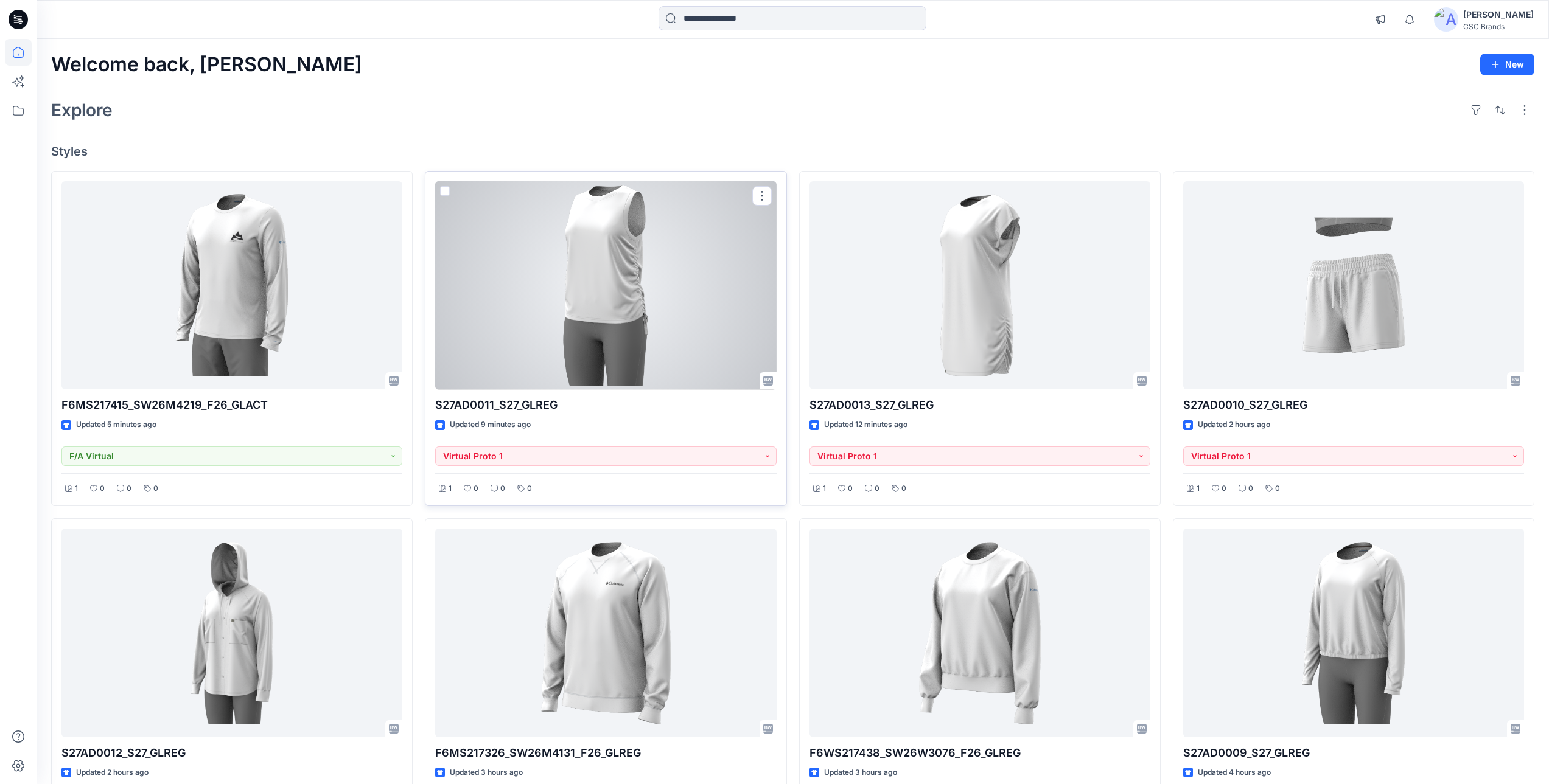
click at [613, 298] on div at bounding box center [606, 286] width 341 height 208
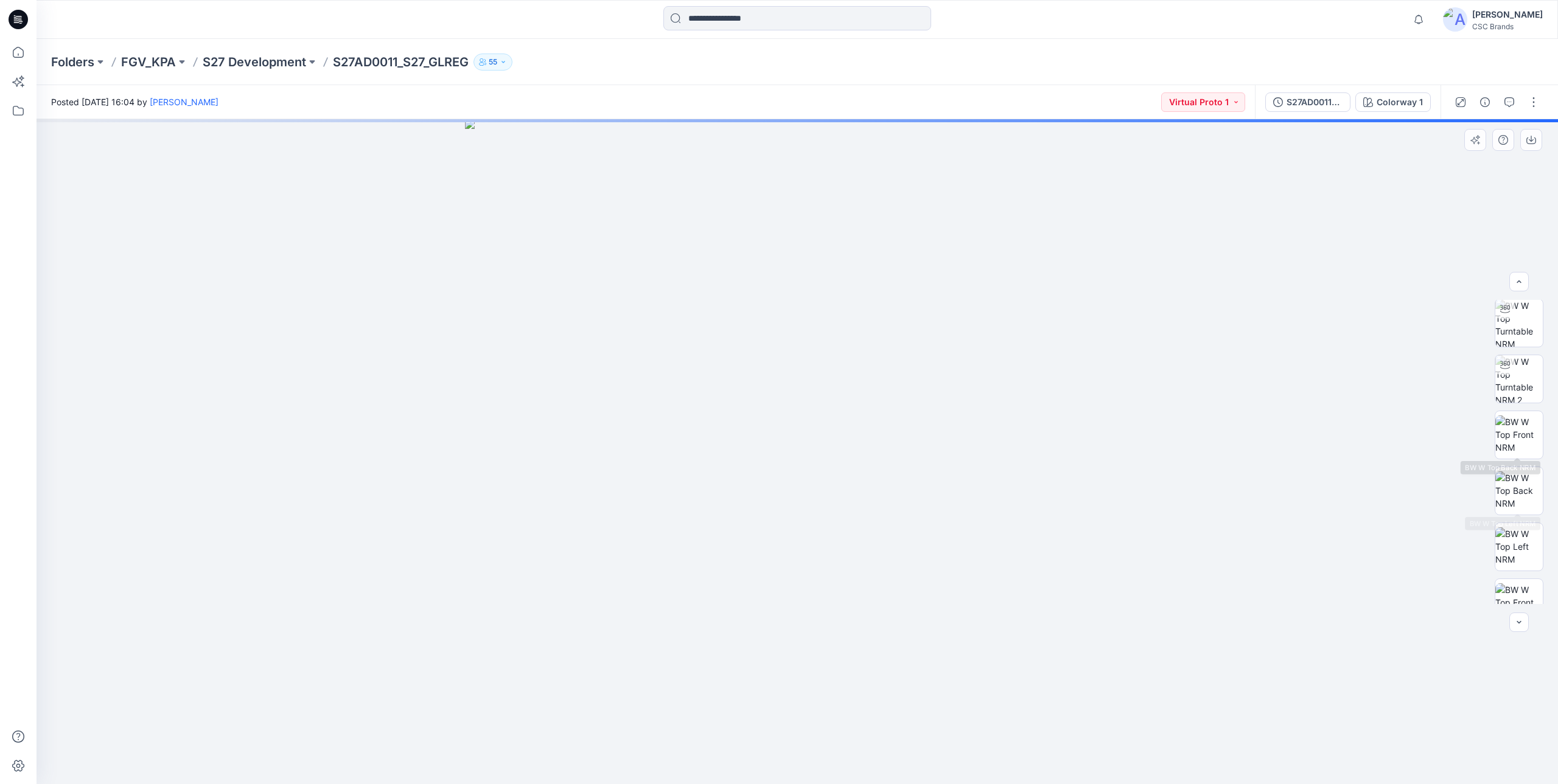
scroll to position [137, 0]
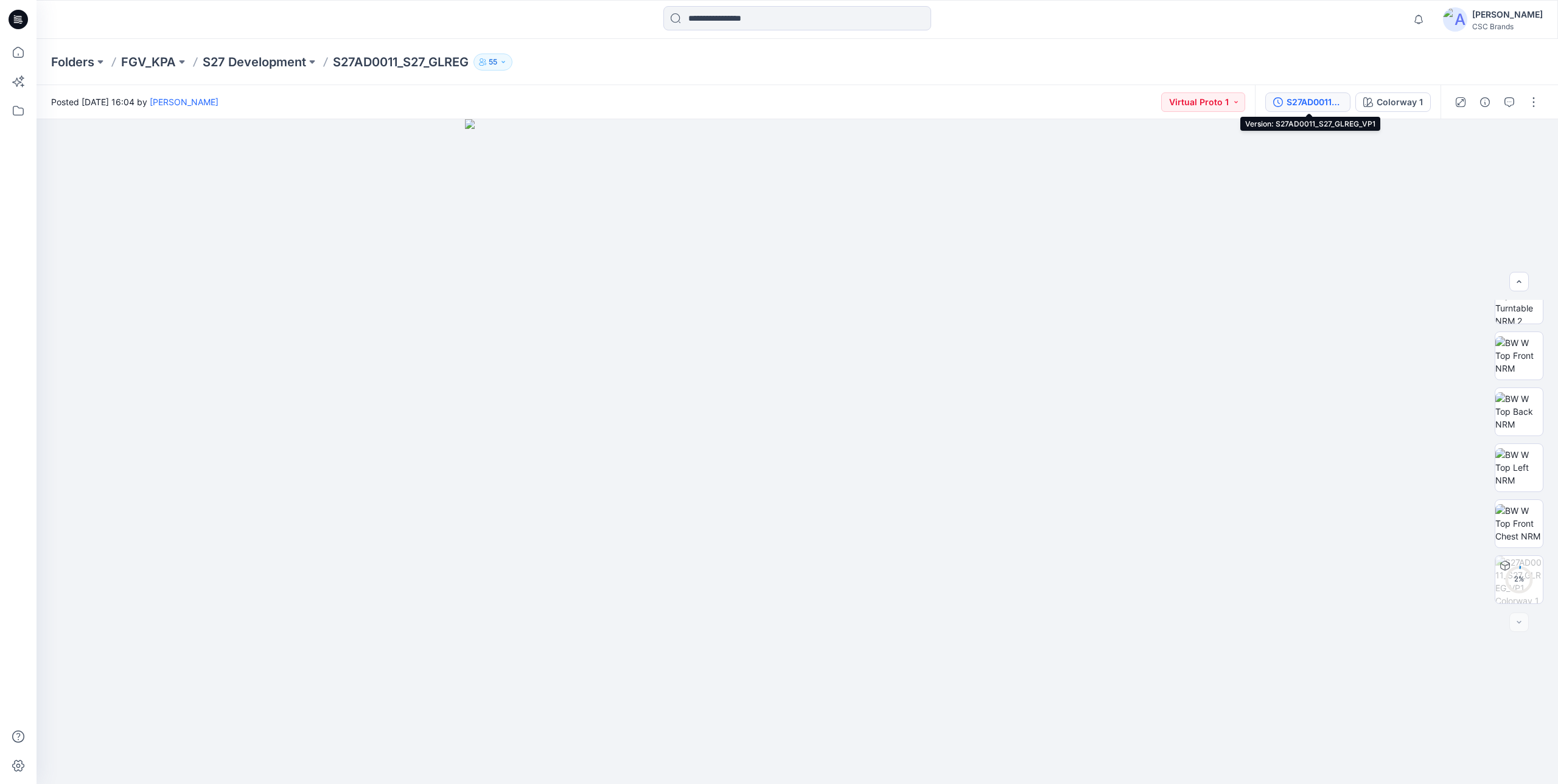
click at [1295, 100] on div "S27AD0011_S27_GLREG_VP1" at bounding box center [1314, 102] width 56 height 14
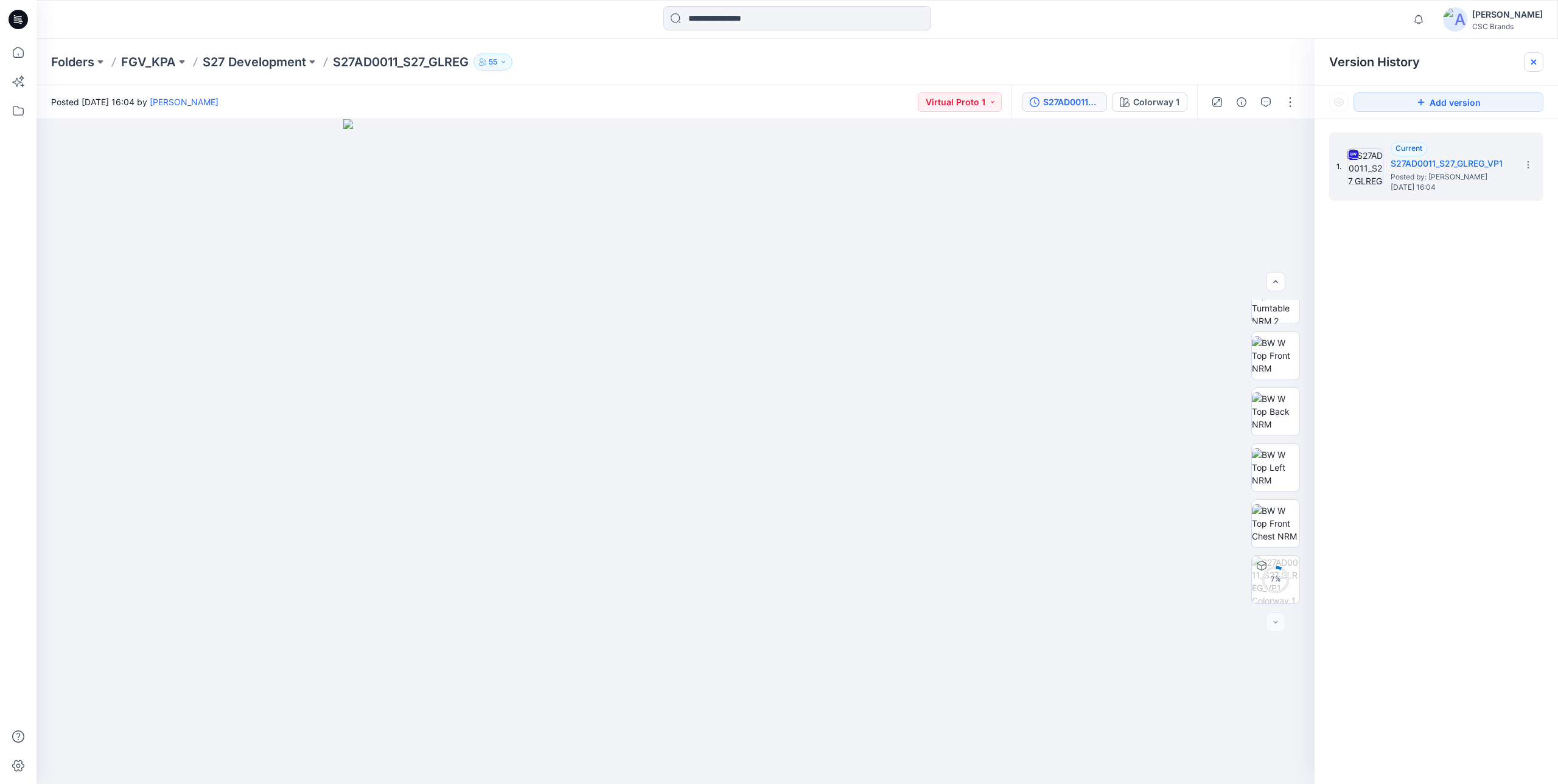
click at [1537, 61] on icon at bounding box center [1534, 62] width 10 height 10
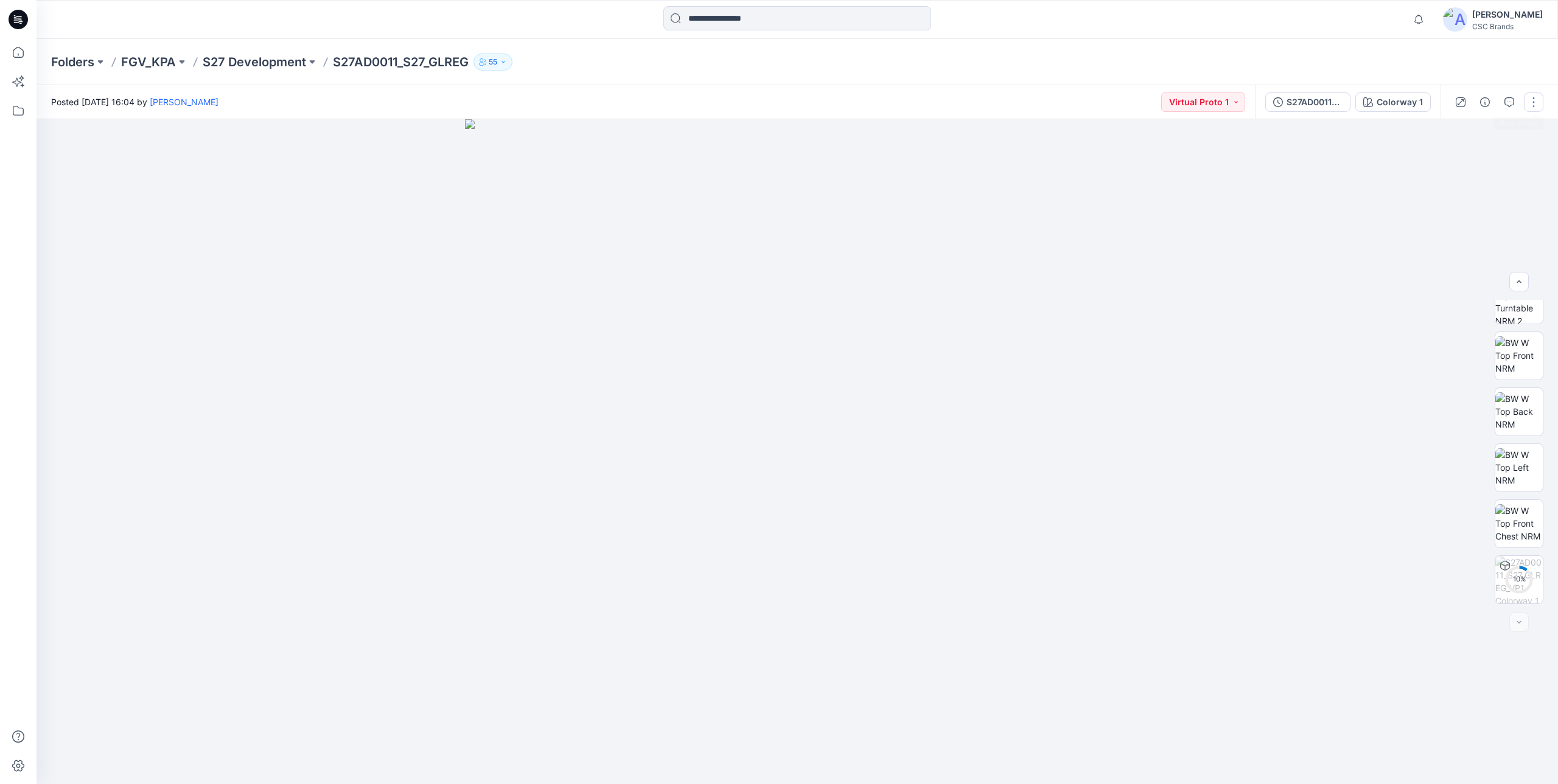
click at [1537, 104] on button "button" at bounding box center [1534, 102] width 20 height 20
click at [1476, 163] on button "Edit" at bounding box center [1482, 164] width 112 height 22
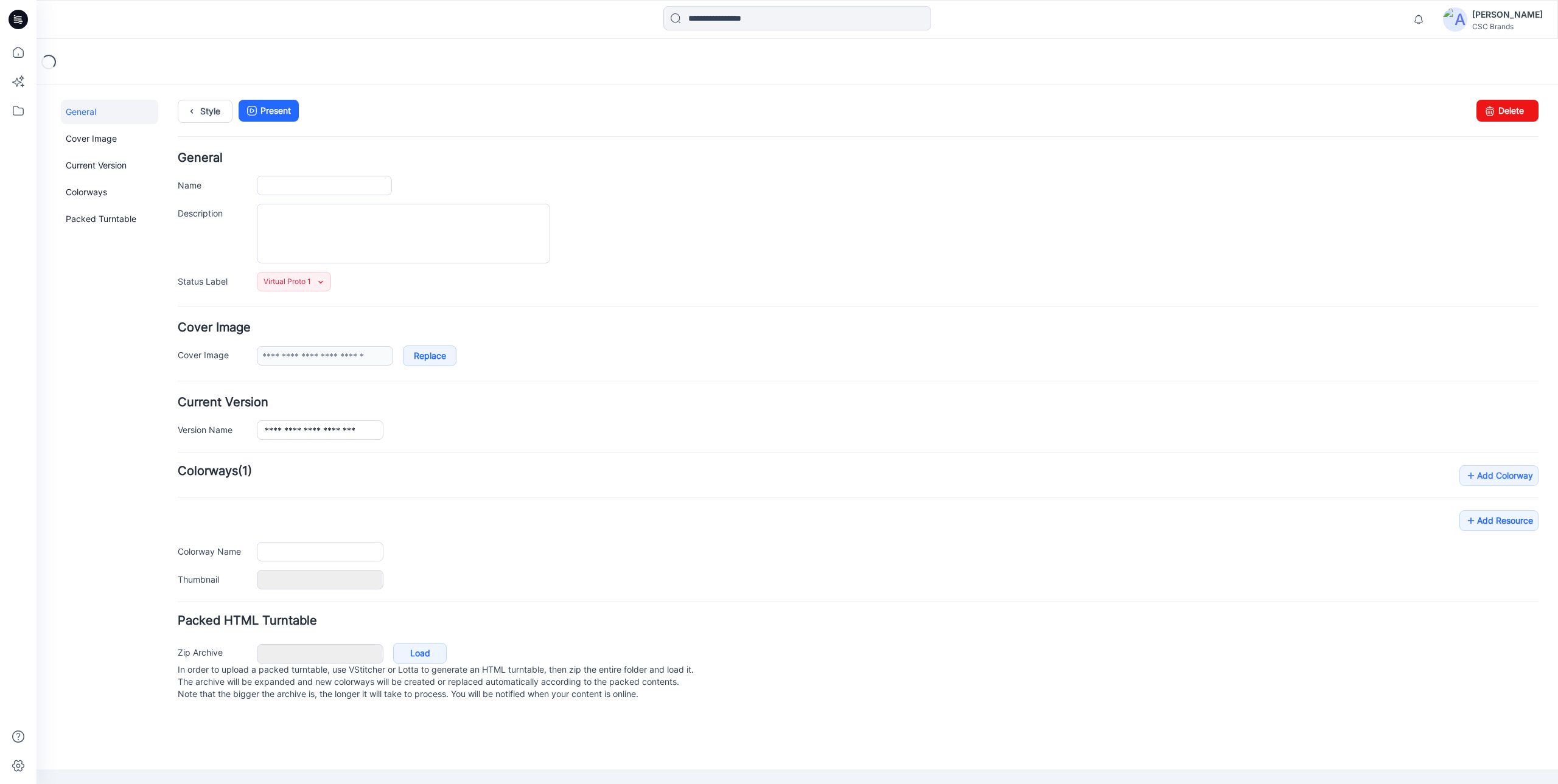
type input "**********"
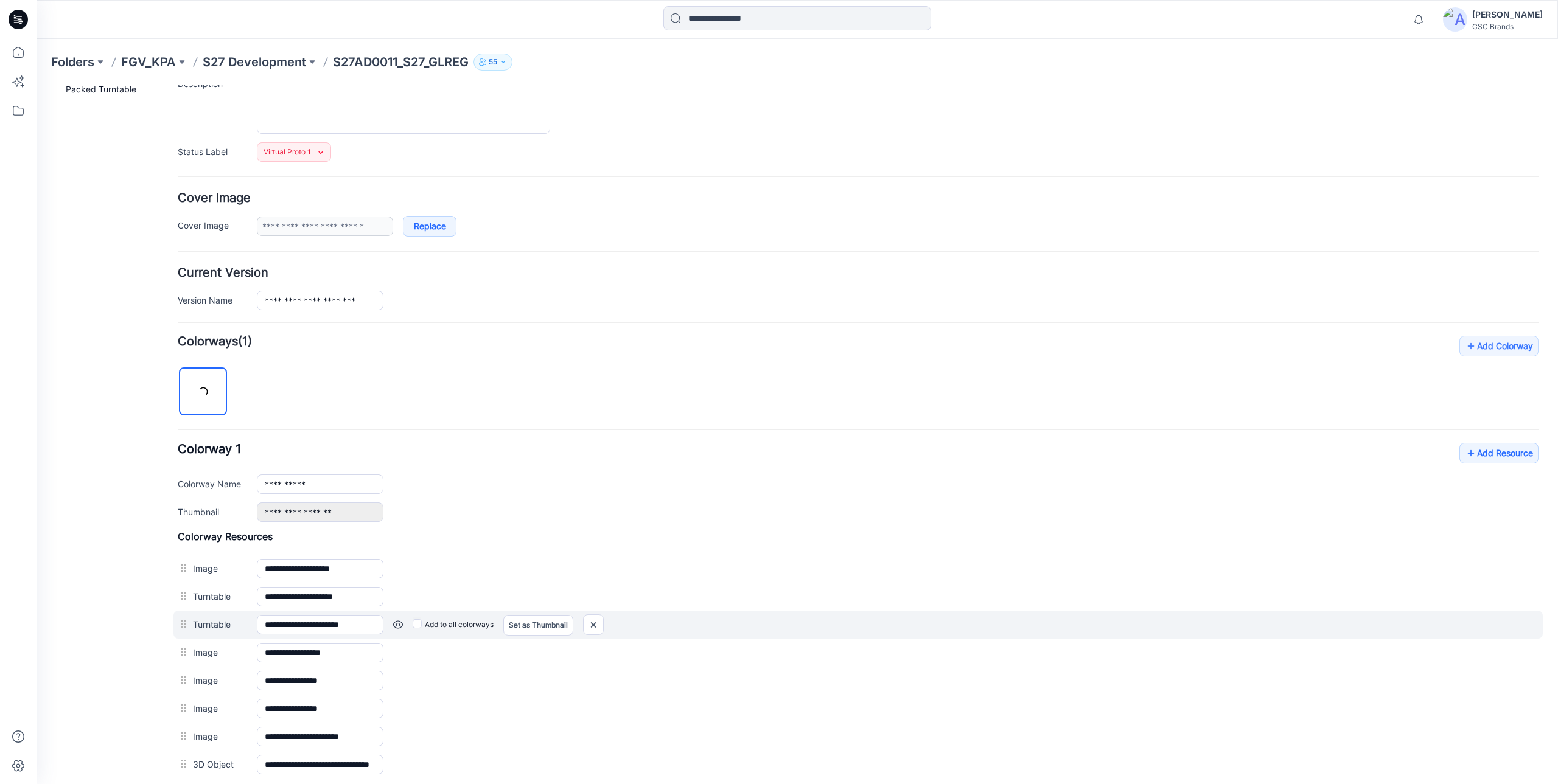
scroll to position [263, 0]
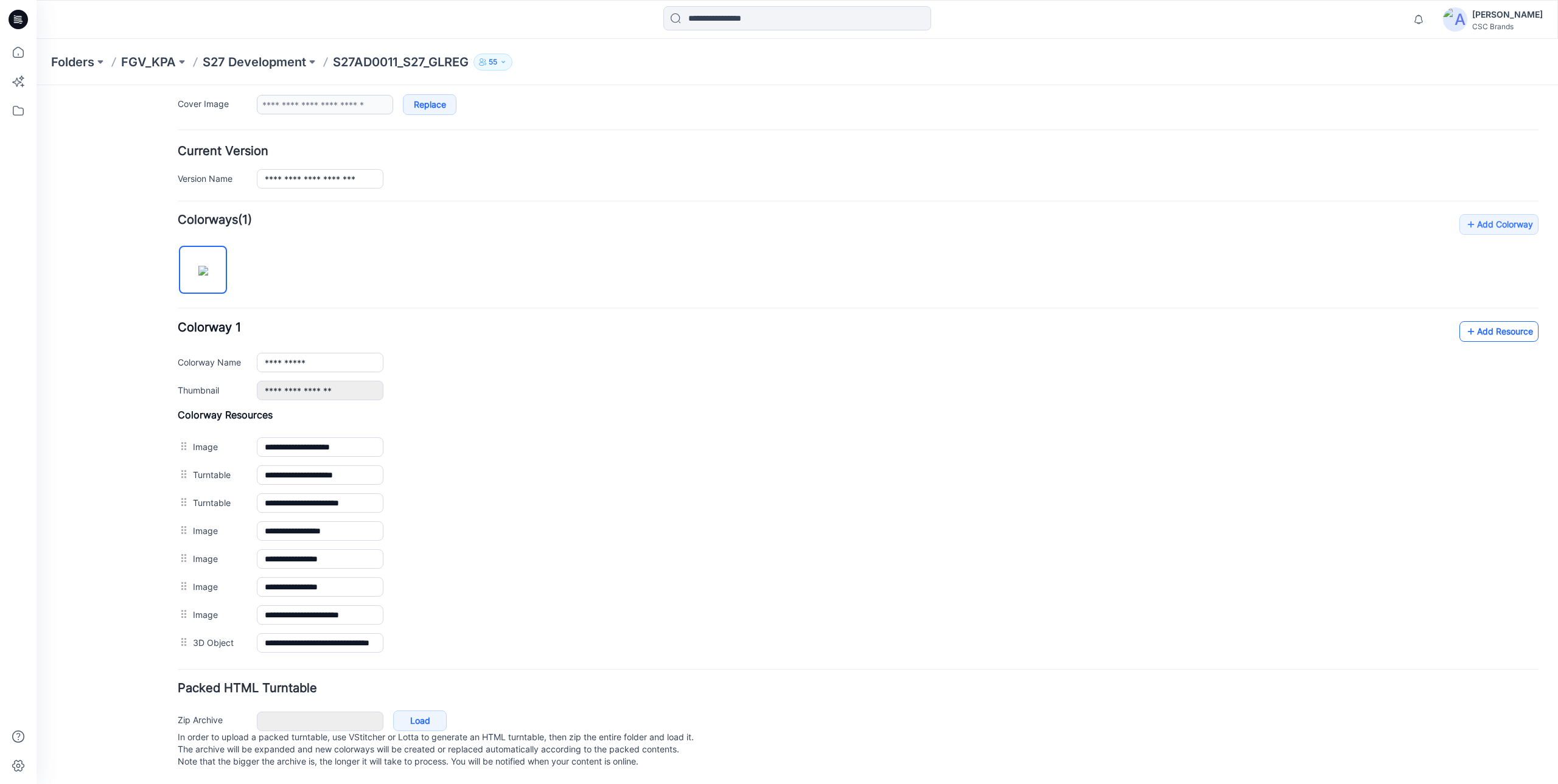
click at [1505, 323] on link "Add Resource" at bounding box center [1499, 331] width 79 height 21
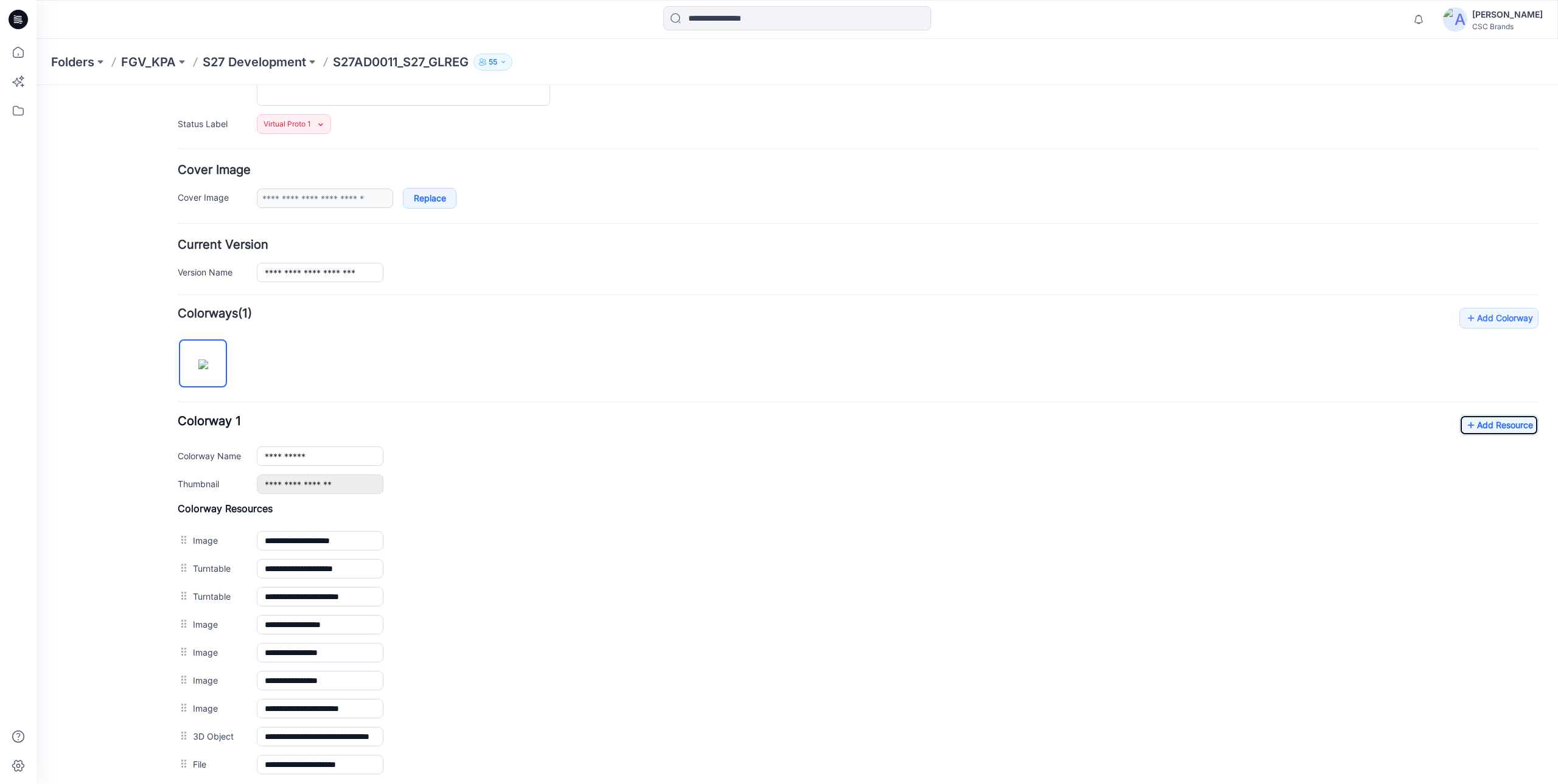
scroll to position [0, 0]
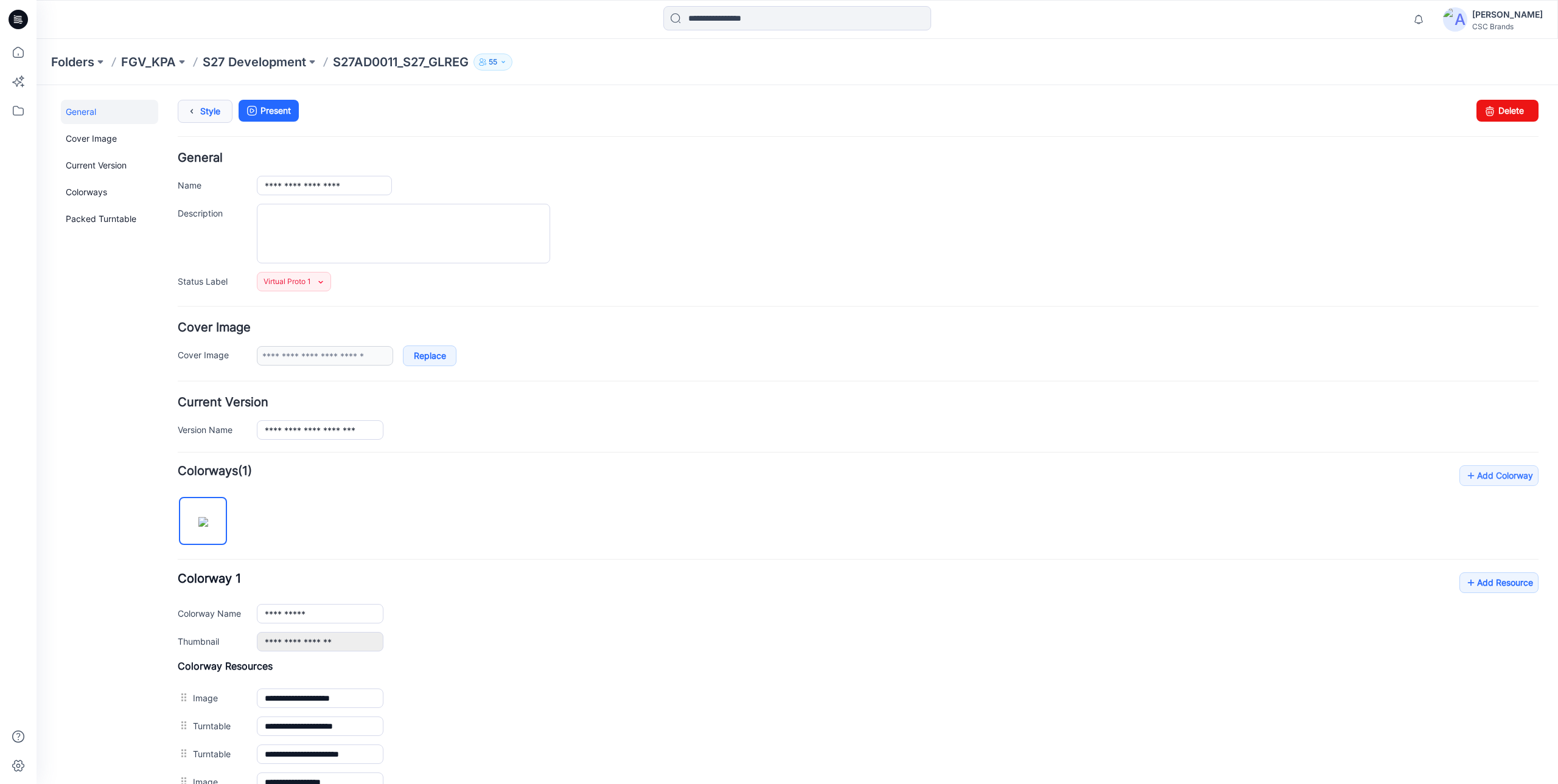
click at [188, 115] on icon at bounding box center [192, 111] width 17 height 22
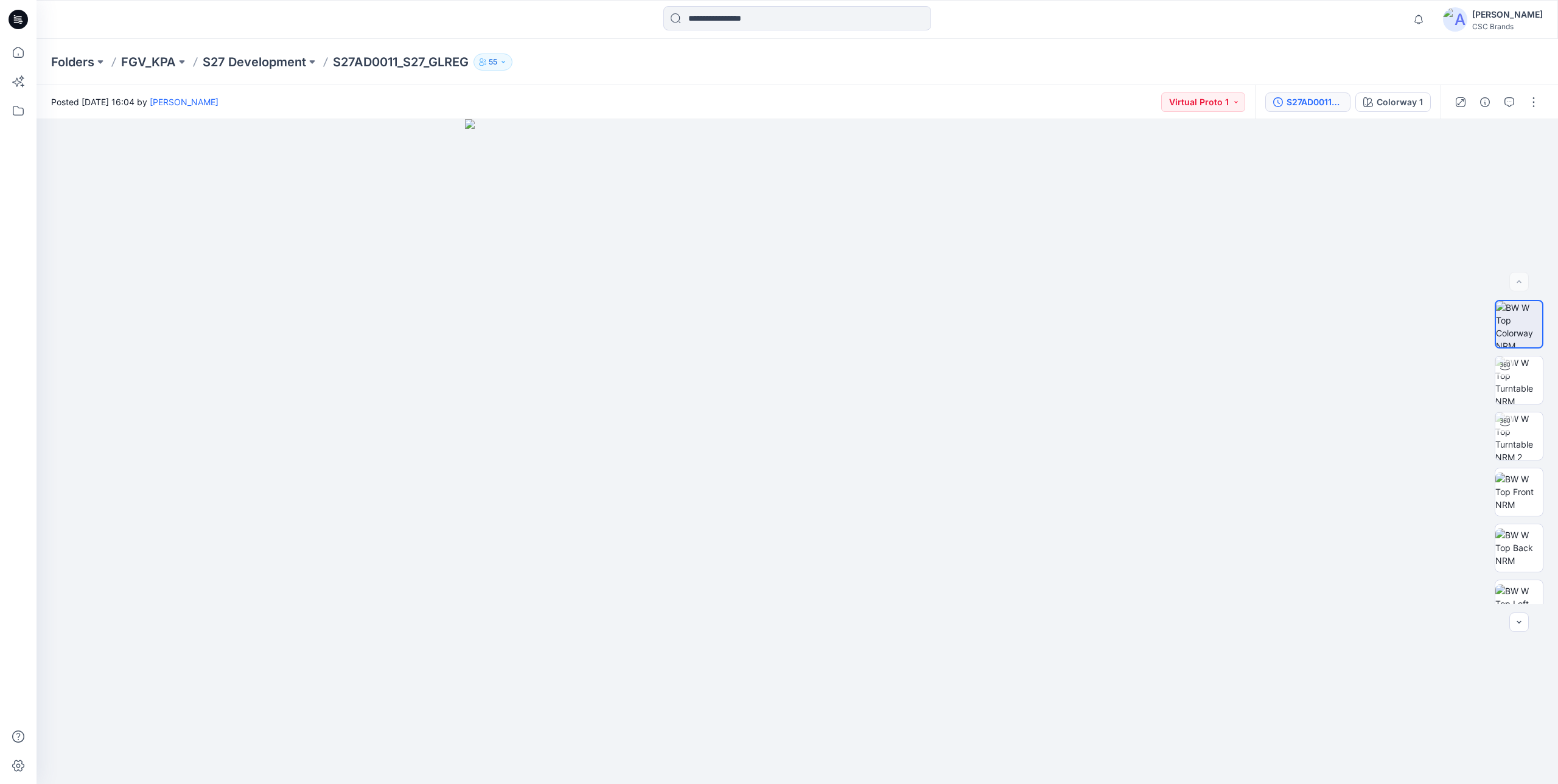
click at [1303, 97] on div "S27AD0011_S27_GLREG_VP1" at bounding box center [1314, 102] width 56 height 14
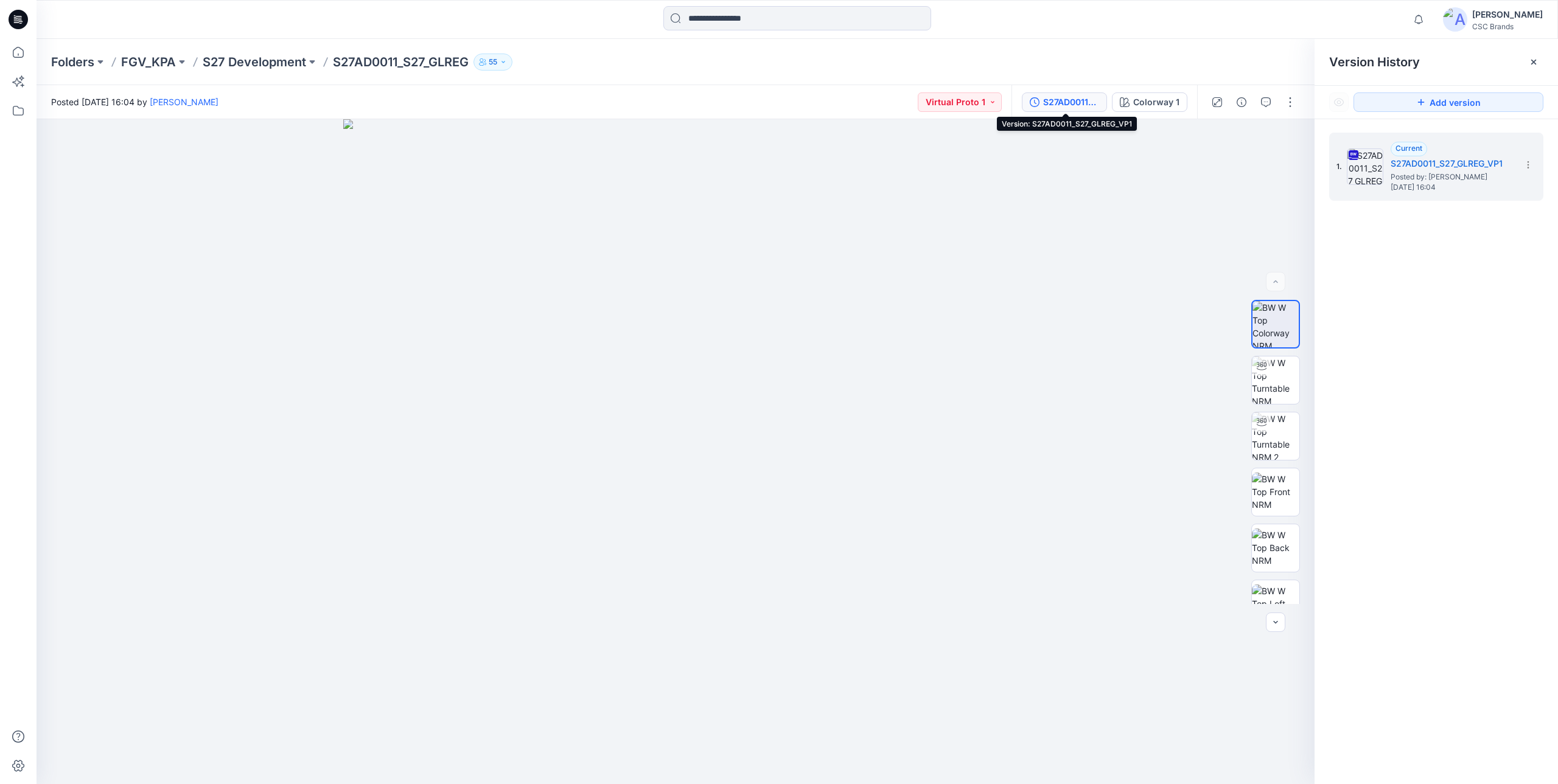
click at [1075, 105] on div "S27AD0011_S27_GLREG_VP1" at bounding box center [1071, 102] width 56 height 14
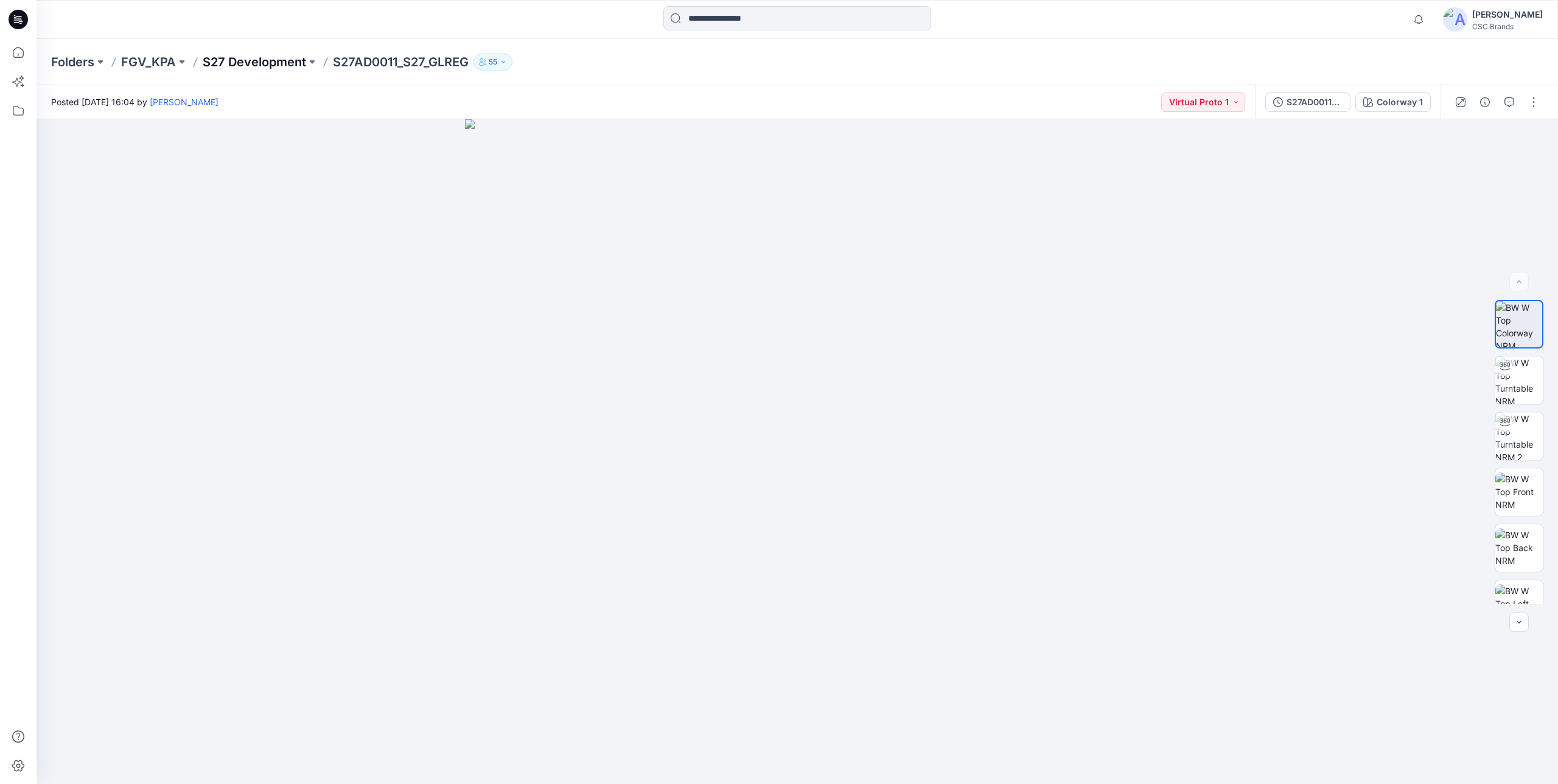
click at [239, 63] on p "S27 Development" at bounding box center [254, 62] width 103 height 17
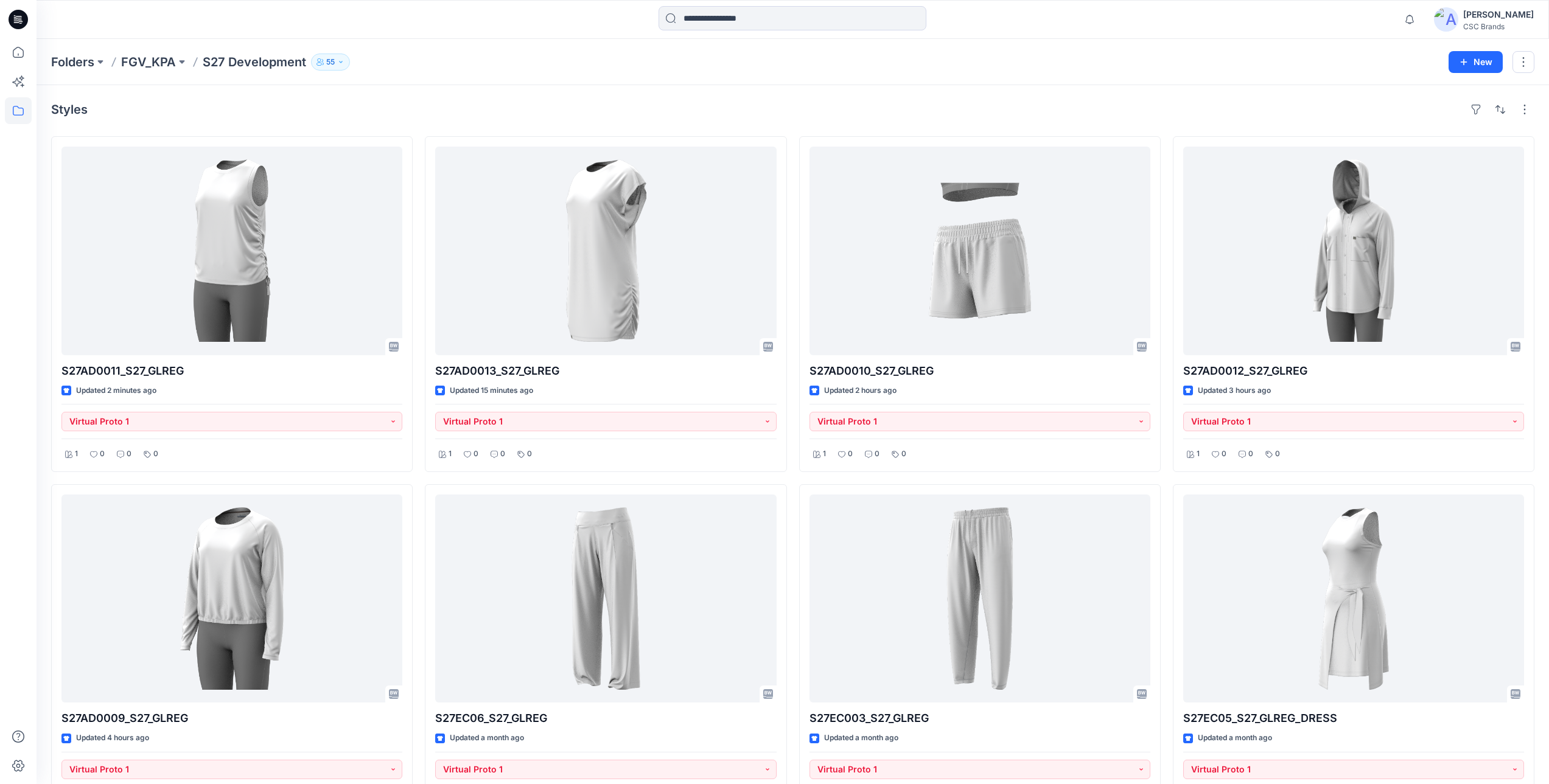
click at [394, 73] on div "Folders FGV_KPA S27 Development 55 New" at bounding box center [793, 62] width 1513 height 47
drag, startPoint x: 144, startPoint y: 63, endPoint x: 176, endPoint y: 85, distance: 38.8
click at [144, 63] on p "FGV_KPA" at bounding box center [149, 62] width 55 height 17
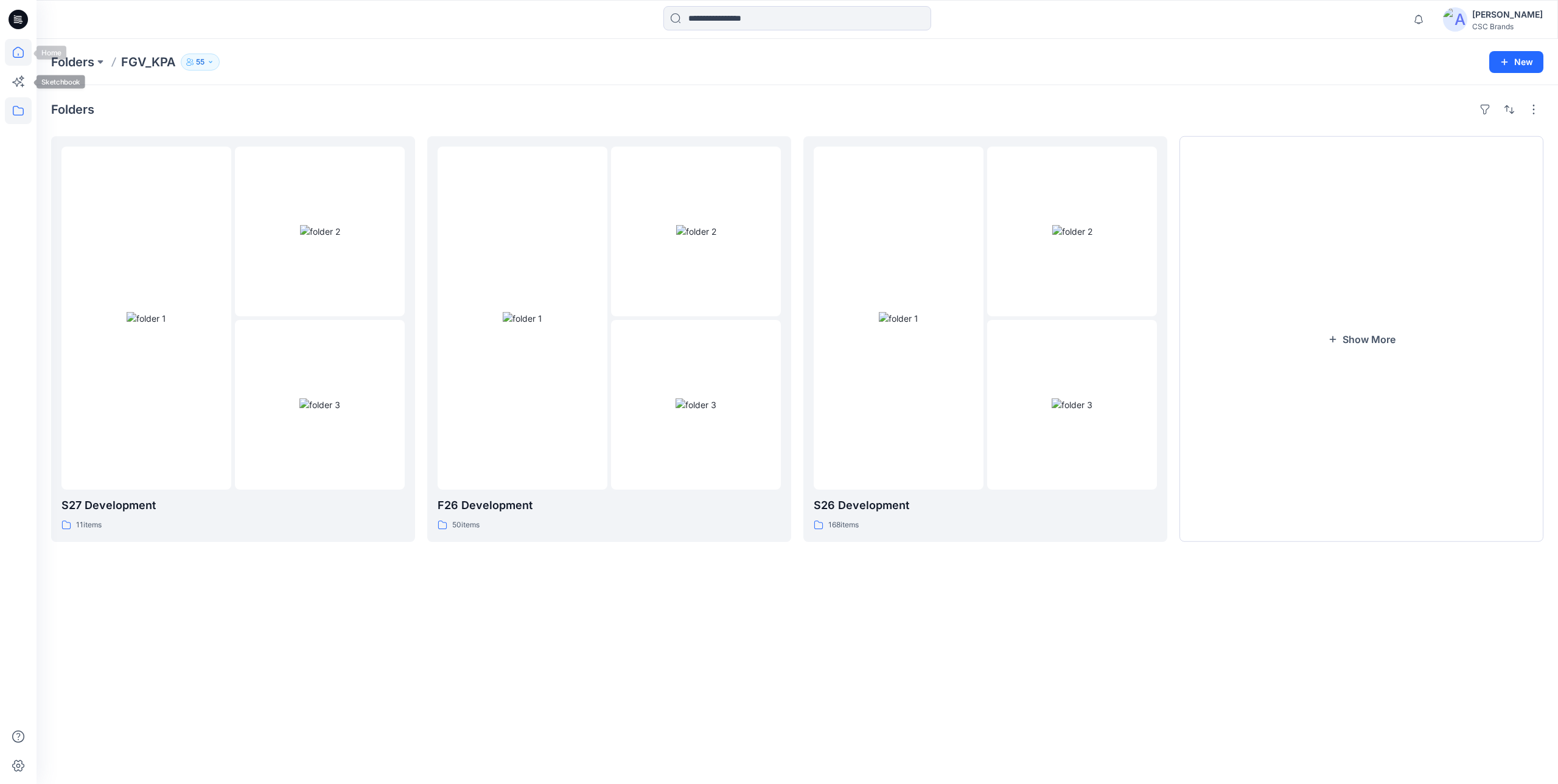
click at [16, 54] on icon at bounding box center [18, 52] width 27 height 27
